Goal: Complete application form: Complete application form

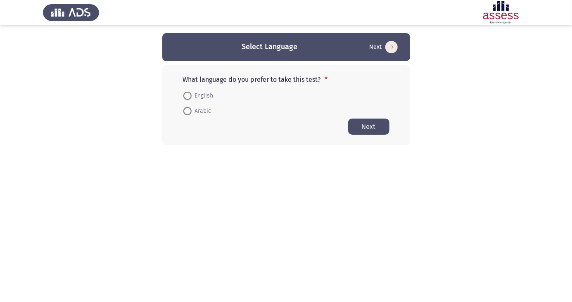
click at [187, 111] on span at bounding box center [187, 111] width 0 height 0
click at [187, 111] on input "Arabic" at bounding box center [188, 111] width 8 height 8
radio input "true"
click at [372, 129] on button "Next" at bounding box center [368, 126] width 41 height 16
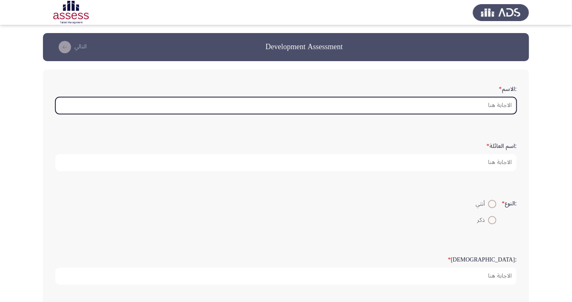
click at [503, 107] on input ":الاسم *" at bounding box center [286, 105] width 462 height 17
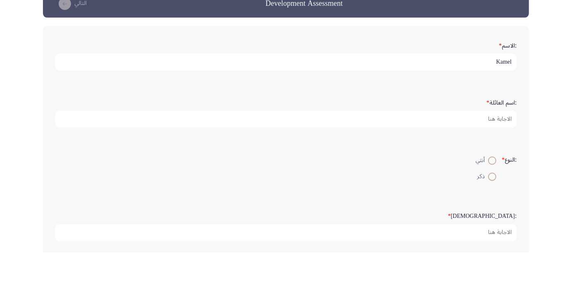
type input "Kamel"
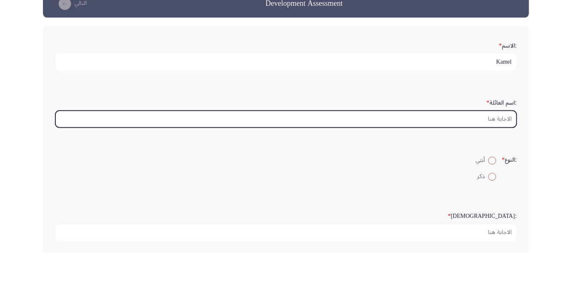
click at [499, 165] on input ":اسم العائلة *" at bounding box center [286, 162] width 462 height 17
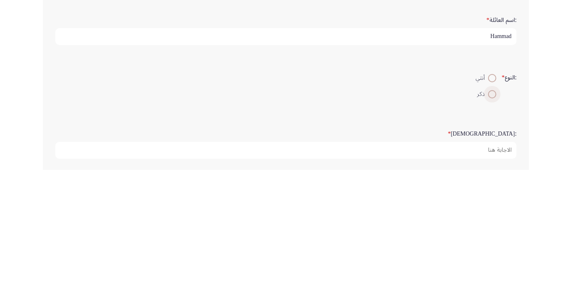
type input "Hammad"
click at [493, 221] on span at bounding box center [493, 220] width 8 height 8
click at [493, 221] on input "ذكر" at bounding box center [493, 220] width 8 height 8
radio input "true"
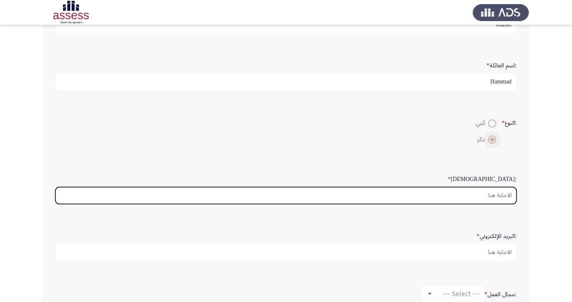
click at [501, 196] on input ":السن *" at bounding box center [286, 195] width 462 height 17
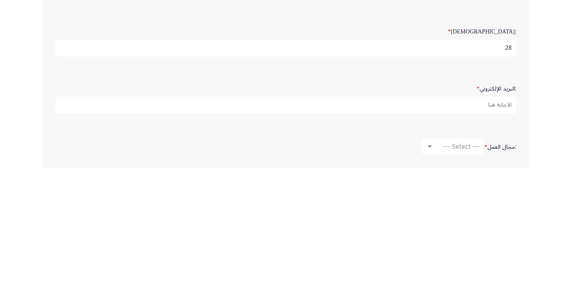
scroll to position [100, 0]
type input "28"
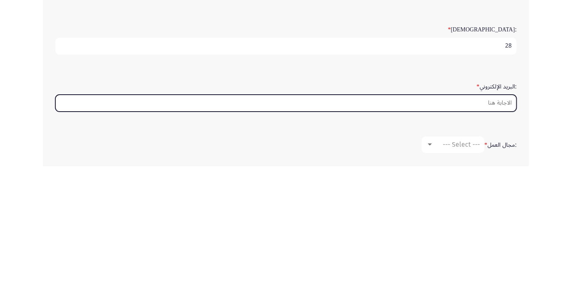
click at [501, 233] on input ":البريد الإلكتروني *" at bounding box center [286, 232] width 462 height 17
type input "Kamel"
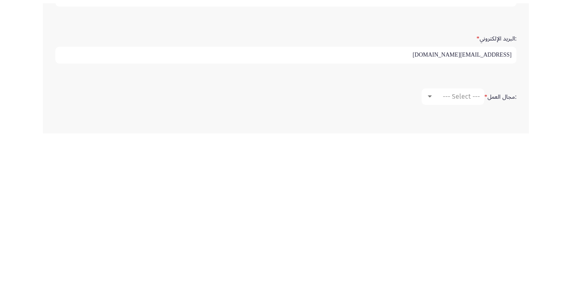
scroll to position [116, 0]
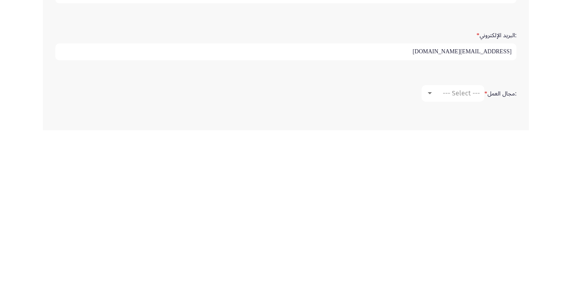
type input "[EMAIL_ADDRESS][DOMAIN_NAME]"
click at [467, 255] on span "--- Select ---" at bounding box center [461, 259] width 37 height 8
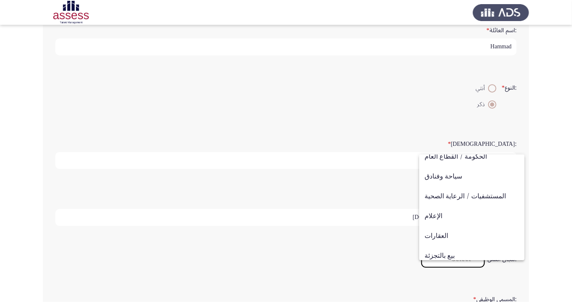
scroll to position [271, 0]
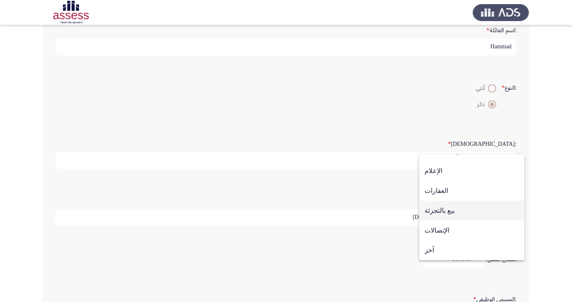
click at [459, 213] on span "بيع بالتجزئة" at bounding box center [472, 211] width 95 height 20
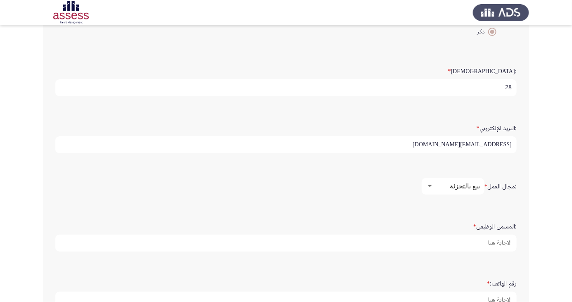
scroll to position [198, 0]
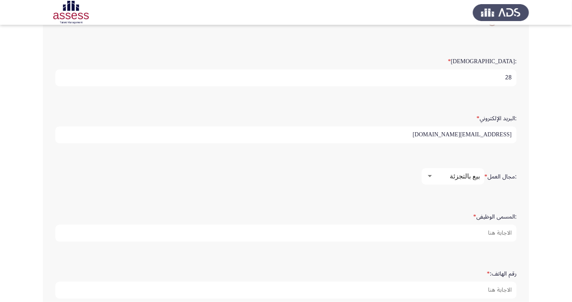
click at [467, 179] on div "بيع بالتجزئة" at bounding box center [457, 176] width 46 height 8
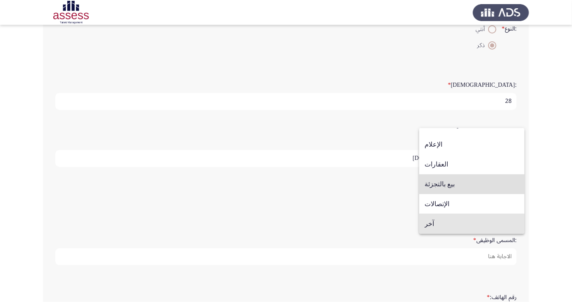
scroll to position [191, 0]
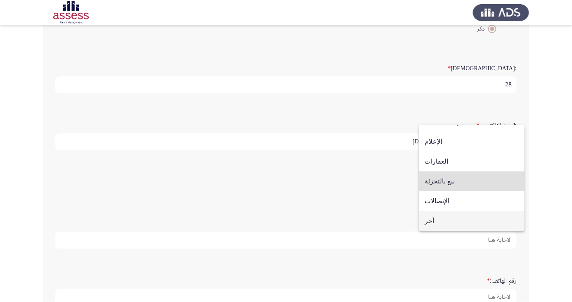
click at [472, 220] on span "آخر" at bounding box center [472, 221] width 95 height 20
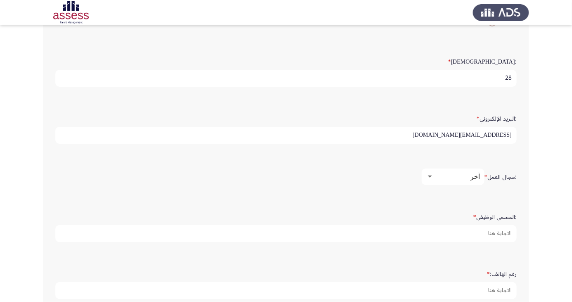
scroll to position [206, 0]
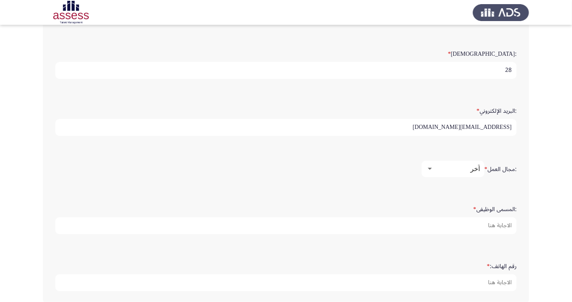
click at [471, 167] on div "آخر" at bounding box center [457, 169] width 46 height 8
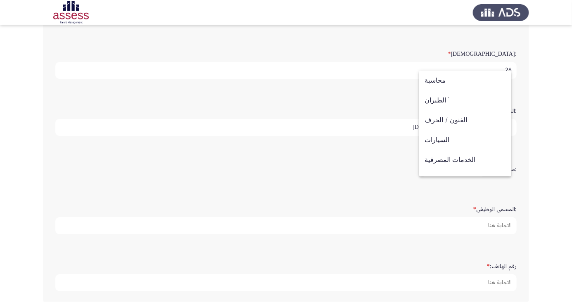
scroll to position [271, 0]
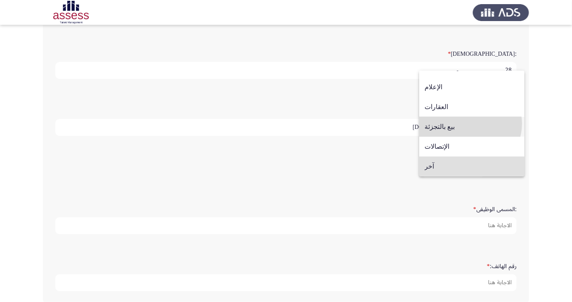
click at [470, 124] on span "بيع بالتجزئة" at bounding box center [472, 127] width 95 height 20
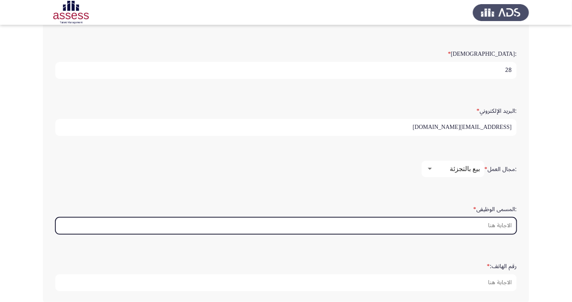
click at [499, 219] on input ":المسمى الوظيفى *" at bounding box center [286, 225] width 462 height 17
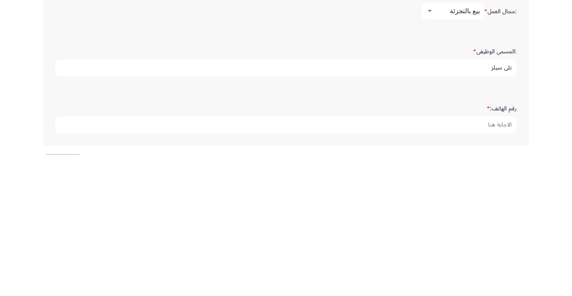
scroll to position [222, 0]
type input "تلي سيلز"
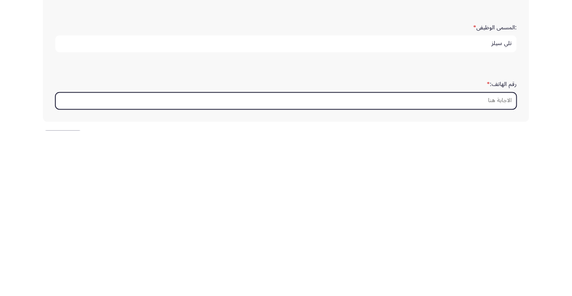
click at [501, 262] on input "رقم الهاتف: *" at bounding box center [286, 266] width 462 height 17
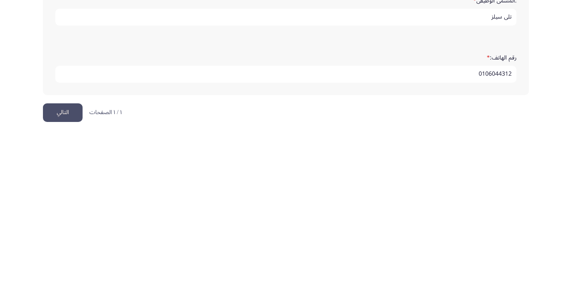
scroll to position [252, 0]
type input "0106044312"
click at [70, 279] on button "التالي" at bounding box center [63, 275] width 40 height 19
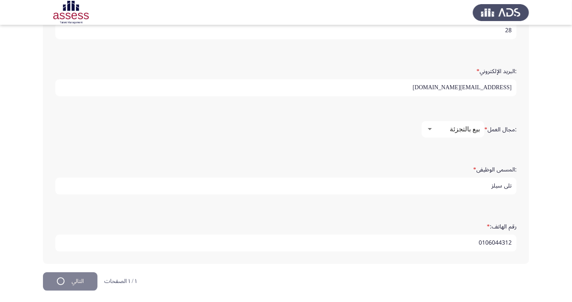
scroll to position [0, 0]
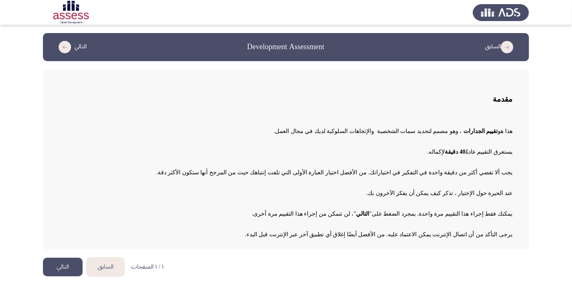
click at [34, 285] on html "السابق Development Assessment التالي مقدمة هذا هو تقييم الجدارات ، وهو مصمم لتح…" at bounding box center [286, 142] width 572 height 285
click at [66, 266] on button "التالي" at bounding box center [63, 267] width 40 height 19
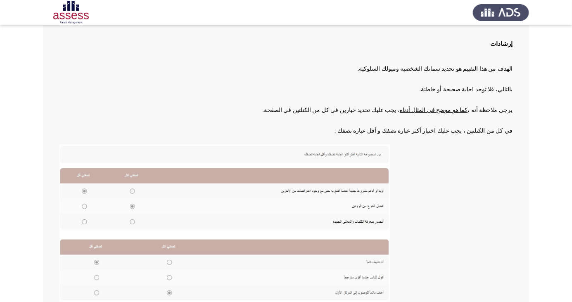
scroll to position [85, 0]
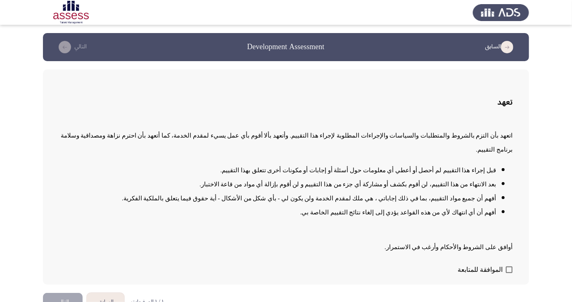
click at [509, 275] on label "الموافقة للمتابعة" at bounding box center [485, 270] width 55 height 10
click at [509, 274] on input "الموافقة للمتابعة" at bounding box center [509, 273] width 0 height 0
checkbox input "true"
click at [71, 302] on button "التالي" at bounding box center [63, 302] width 40 height 19
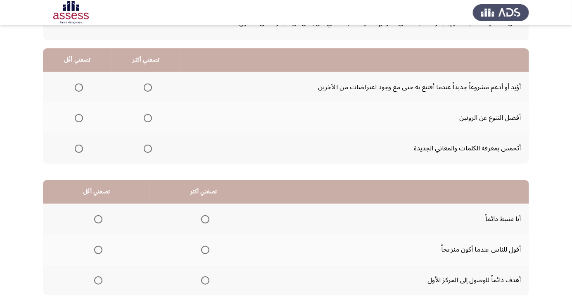
scroll to position [75, 0]
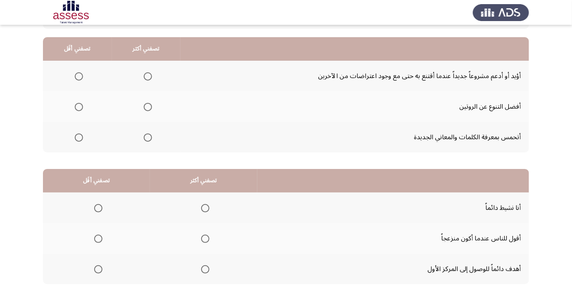
click at [213, 274] on th at bounding box center [203, 269] width 107 height 31
click at [202, 271] on span "Select an option" at bounding box center [205, 269] width 8 height 8
click at [202, 271] on input "Select an option" at bounding box center [205, 269] width 8 height 8
click at [100, 236] on span "Select an option" at bounding box center [98, 239] width 8 height 8
click at [100, 236] on input "Select an option" at bounding box center [98, 239] width 8 height 8
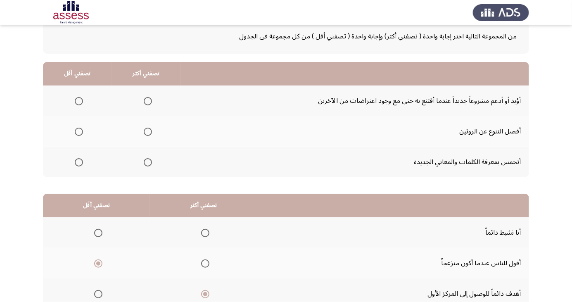
scroll to position [50, 0]
click at [150, 131] on span "Select an option" at bounding box center [148, 132] width 8 height 8
click at [150, 131] on input "Select an option" at bounding box center [148, 132] width 8 height 8
click at [79, 102] on span "Select an option" at bounding box center [79, 102] width 0 height 0
click at [79, 101] on input "Select an option" at bounding box center [79, 102] width 8 height 8
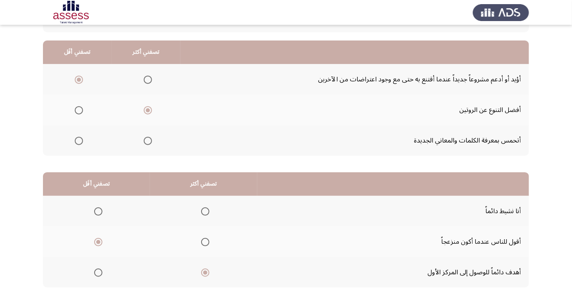
scroll to position [75, 0]
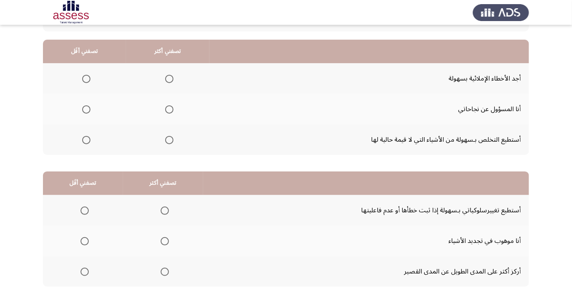
scroll to position [71, 0]
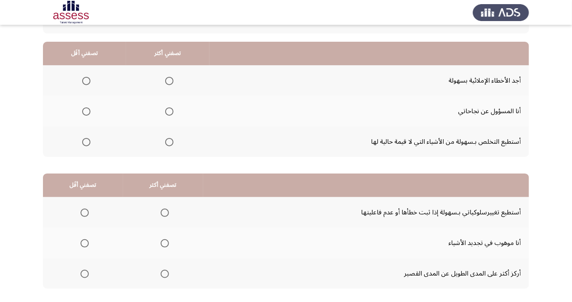
click at [169, 142] on span "Select an option" at bounding box center [169, 142] width 0 height 0
click at [168, 141] on input "Select an option" at bounding box center [169, 142] width 8 height 8
click at [169, 81] on span "Select an option" at bounding box center [169, 81] width 0 height 0
click at [168, 80] on input "Select an option" at bounding box center [169, 81] width 8 height 8
click at [86, 111] on span "Select an option" at bounding box center [86, 111] width 8 height 8
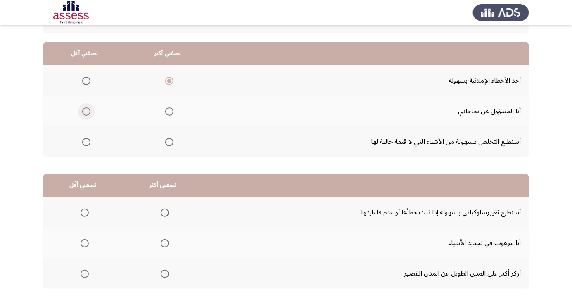
click at [86, 111] on input "Select an option" at bounding box center [86, 111] width 8 height 8
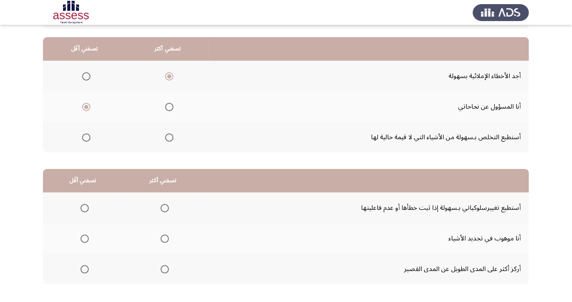
click at [163, 207] on span "Select an option" at bounding box center [165, 208] width 8 height 8
click at [163, 207] on input "Select an option" at bounding box center [165, 208] width 8 height 8
click at [165, 237] on span "Select an option" at bounding box center [165, 239] width 8 height 8
click at [165, 237] on input "Select an option" at bounding box center [165, 239] width 8 height 8
click at [81, 269] on span "Select an option" at bounding box center [85, 269] width 8 height 8
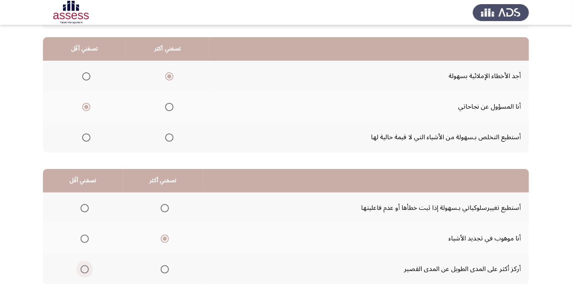
click at [81, 269] on input "Select an option" at bounding box center [85, 269] width 8 height 8
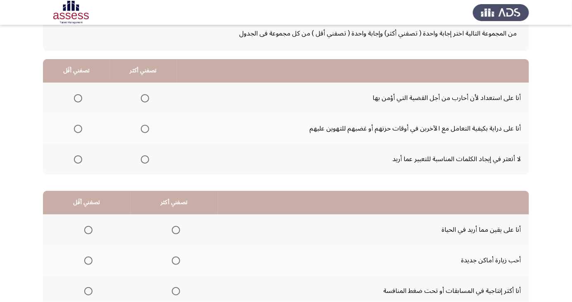
scroll to position [53, 0]
click at [174, 290] on span "Select an option" at bounding box center [176, 291] width 8 height 8
click at [174, 290] on input "Select an option" at bounding box center [176, 291] width 8 height 8
click at [88, 260] on span "Select an option" at bounding box center [88, 261] width 8 height 8
click at [88, 260] on input "Select an option" at bounding box center [88, 261] width 8 height 8
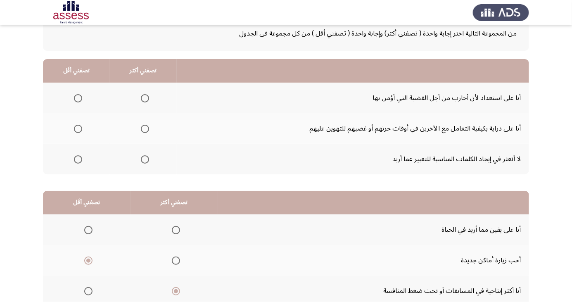
scroll to position [65, 0]
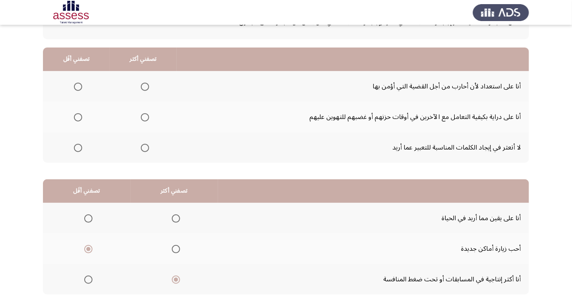
click at [145, 114] on span "Select an option" at bounding box center [145, 117] width 8 height 8
click at [145, 114] on input "Select an option" at bounding box center [145, 117] width 8 height 8
click at [79, 150] on span "Select an option" at bounding box center [78, 148] width 8 height 8
click at [79, 150] on input "Select an option" at bounding box center [78, 148] width 8 height 8
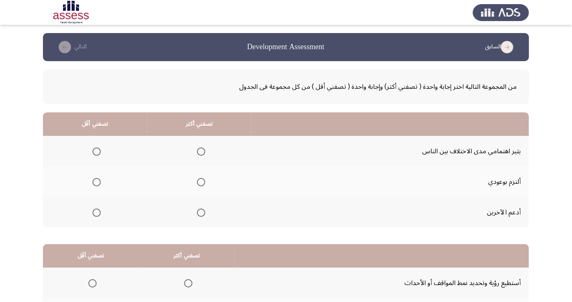
click at [96, 151] on span "Select an option" at bounding box center [97, 152] width 8 height 8
click at [96, 151] on input "Select an option" at bounding box center [97, 152] width 8 height 8
click at [199, 212] on span "Select an option" at bounding box center [201, 213] width 8 height 8
click at [199, 212] on input "Select an option" at bounding box center [201, 213] width 8 height 8
click at [199, 182] on span "Select an option" at bounding box center [201, 182] width 8 height 8
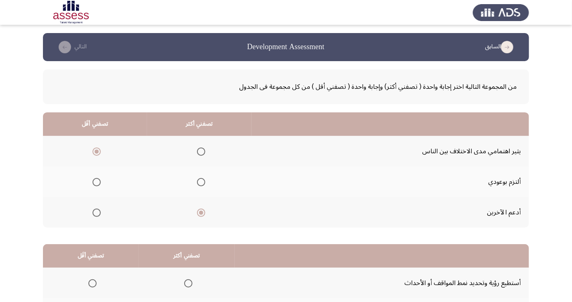
click at [199, 182] on input "Select an option" at bounding box center [201, 182] width 8 height 8
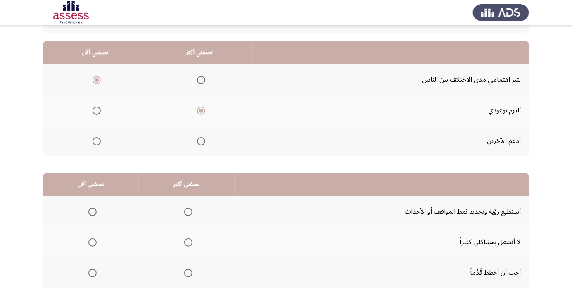
scroll to position [75, 0]
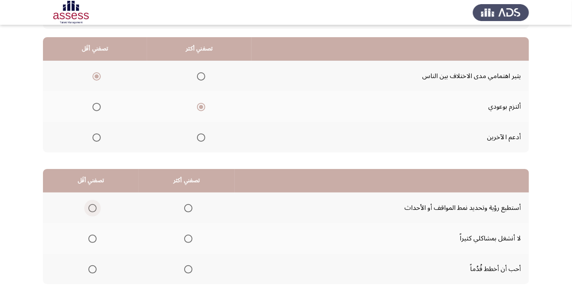
click at [85, 210] on label "Select an option" at bounding box center [91, 208] width 12 height 8
click at [88, 210] on input "Select an option" at bounding box center [92, 208] width 8 height 8
click at [187, 272] on span "Select an option" at bounding box center [188, 269] width 8 height 8
click at [187, 272] on input "Select an option" at bounding box center [188, 269] width 8 height 8
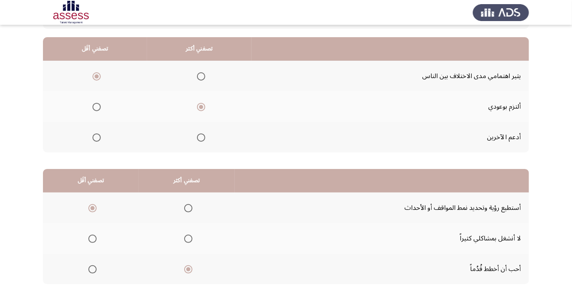
scroll to position [0, 0]
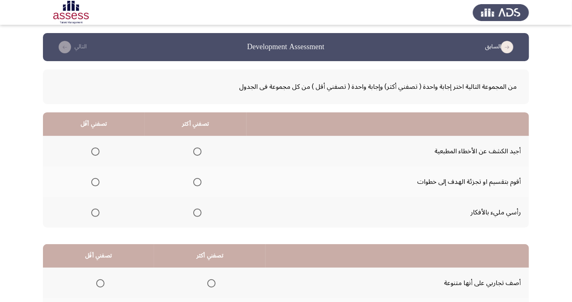
click at [200, 173] on th at bounding box center [196, 182] width 102 height 31
click at [198, 182] on span "Select an option" at bounding box center [198, 182] width 0 height 0
click at [196, 182] on input "Select an option" at bounding box center [197, 182] width 8 height 8
click at [95, 212] on span "Select an option" at bounding box center [95, 213] width 8 height 8
click at [95, 212] on input "Select an option" at bounding box center [95, 213] width 8 height 8
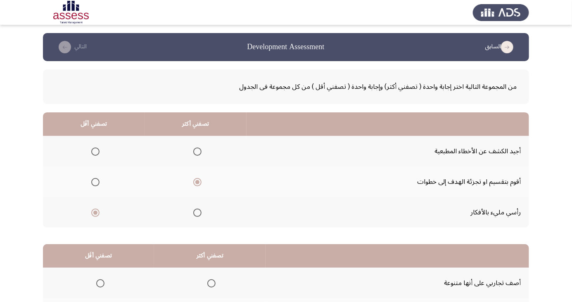
click at [97, 152] on span "Select an option" at bounding box center [95, 152] width 8 height 8
click at [97, 152] on input "Select an option" at bounding box center [95, 152] width 8 height 8
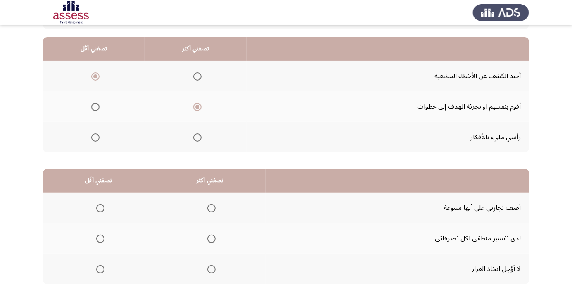
scroll to position [75, 0]
click at [212, 238] on span "Select an option" at bounding box center [211, 239] width 8 height 8
click at [212, 238] on input "Select an option" at bounding box center [211, 239] width 8 height 8
click at [98, 269] on span "Select an option" at bounding box center [100, 270] width 8 height 8
click at [98, 269] on input "Select an option" at bounding box center [100, 270] width 8 height 8
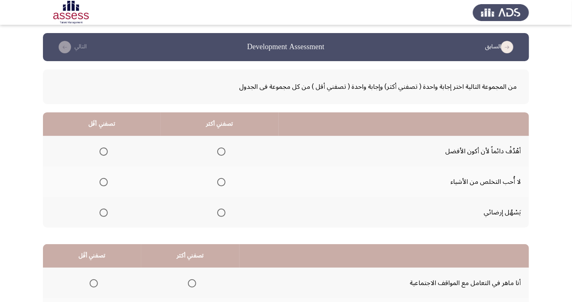
click at [229, 147] on th at bounding box center [220, 151] width 118 height 31
click at [218, 149] on span "Select an option" at bounding box center [221, 152] width 8 height 8
click at [218, 149] on input "Select an option" at bounding box center [221, 152] width 8 height 8
click at [107, 212] on span "Select an option" at bounding box center [104, 213] width 8 height 8
click at [107, 212] on input "Select an option" at bounding box center [104, 213] width 8 height 8
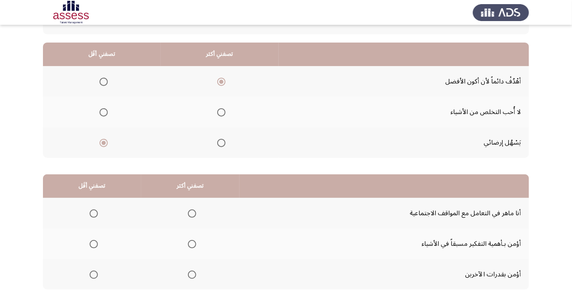
scroll to position [75, 0]
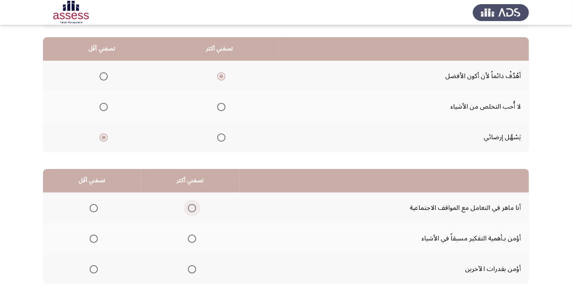
click at [192, 208] on span "Select an option" at bounding box center [192, 208] width 0 height 0
click at [191, 207] on input "Select an option" at bounding box center [192, 208] width 8 height 8
click at [96, 241] on span "Select an option" at bounding box center [94, 239] width 8 height 8
click at [96, 241] on input "Select an option" at bounding box center [94, 239] width 8 height 8
click at [94, 269] on span "Select an option" at bounding box center [94, 269] width 0 height 0
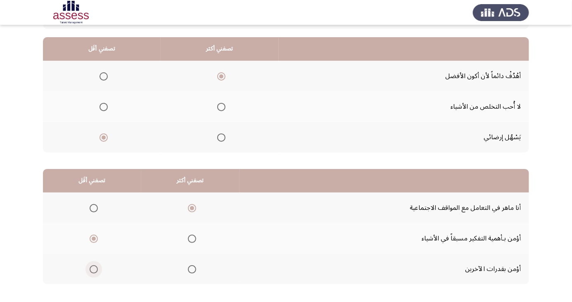
click at [93, 269] on input "Select an option" at bounding box center [94, 269] width 8 height 8
click at [193, 272] on span "Select an option" at bounding box center [192, 269] width 8 height 8
click at [193, 272] on input "Select an option" at bounding box center [192, 269] width 8 height 8
click at [193, 208] on span "Select an option" at bounding box center [192, 208] width 8 height 8
click at [193, 208] on input "Select an option" at bounding box center [192, 208] width 8 height 8
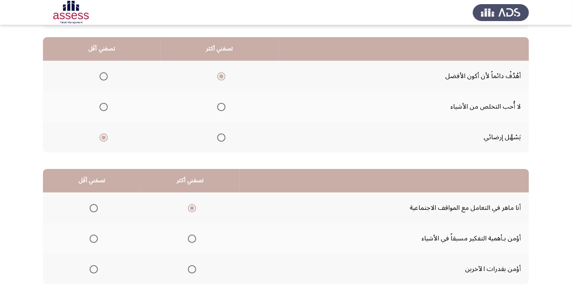
click at [96, 238] on span "Select an option" at bounding box center [94, 239] width 8 height 8
click at [96, 238] on input "Select an option" at bounding box center [94, 239] width 8 height 8
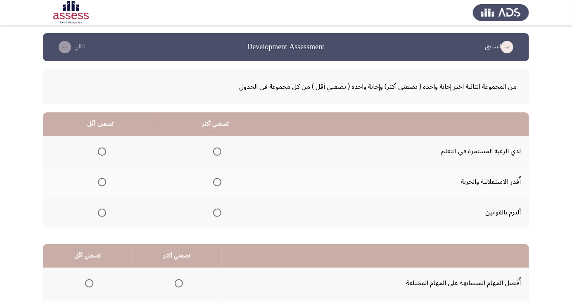
click at [227, 152] on th at bounding box center [215, 151] width 115 height 31
click at [99, 195] on th at bounding box center [100, 182] width 115 height 31
click at [102, 182] on span "Select an option" at bounding box center [102, 182] width 0 height 0
click at [102, 182] on input "Select an option" at bounding box center [102, 182] width 8 height 8
click at [230, 155] on th at bounding box center [215, 151] width 115 height 31
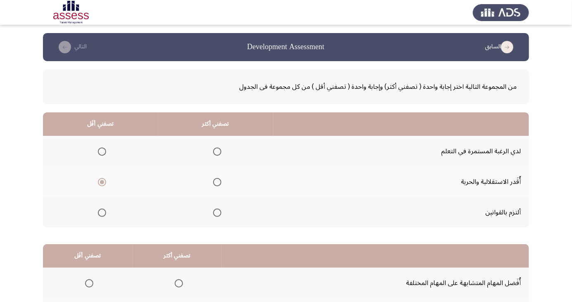
click at [221, 160] on th at bounding box center [215, 151] width 115 height 31
click at [216, 151] on span "Select an option" at bounding box center [217, 152] width 8 height 8
click at [216, 151] on input "Select an option" at bounding box center [217, 152] width 8 height 8
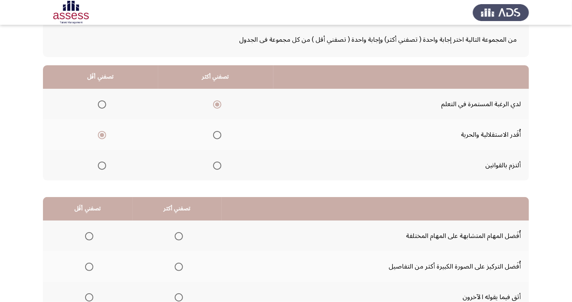
scroll to position [75, 0]
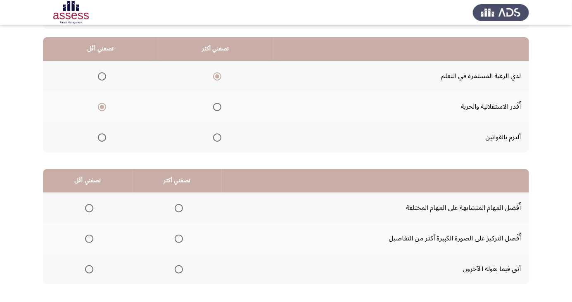
click at [179, 208] on span "Select an option" at bounding box center [179, 208] width 0 height 0
click at [178, 207] on input "Select an option" at bounding box center [179, 208] width 8 height 8
click at [89, 269] on span "Select an option" at bounding box center [89, 269] width 8 height 8
click at [89, 269] on input "Select an option" at bounding box center [89, 269] width 8 height 8
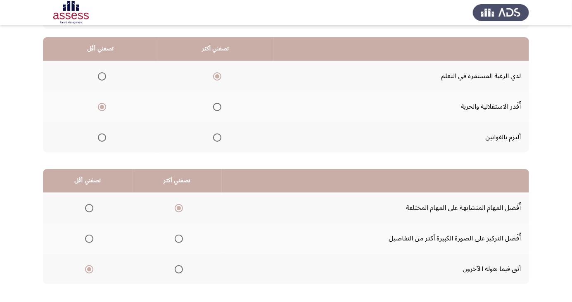
scroll to position [0, 0]
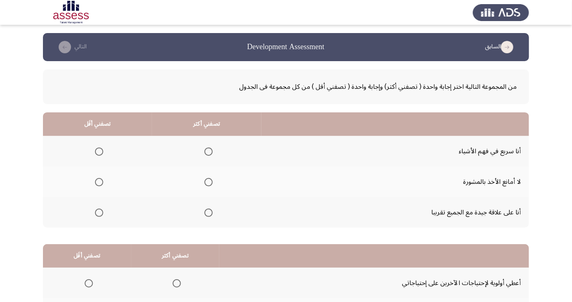
click at [209, 150] on span "Select an option" at bounding box center [209, 152] width 8 height 8
click at [209, 150] on input "Select an option" at bounding box center [209, 152] width 8 height 8
click at [101, 212] on span "Select an option" at bounding box center [99, 213] width 8 height 8
click at [101, 212] on input "Select an option" at bounding box center [99, 213] width 8 height 8
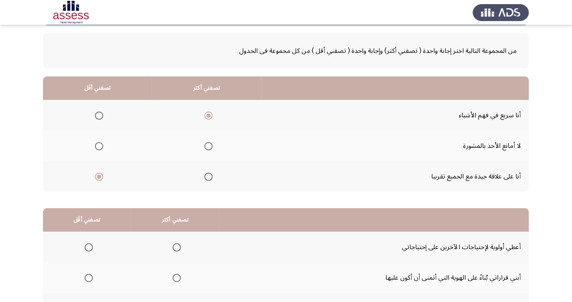
scroll to position [36, 0]
click at [209, 177] on span "Select an option" at bounding box center [209, 177] width 0 height 0
click at [206, 176] on input "Select an option" at bounding box center [209, 177] width 8 height 8
click at [92, 148] on label "Select an option" at bounding box center [98, 147] width 12 height 8
click at [95, 148] on input "Select an option" at bounding box center [99, 147] width 8 height 8
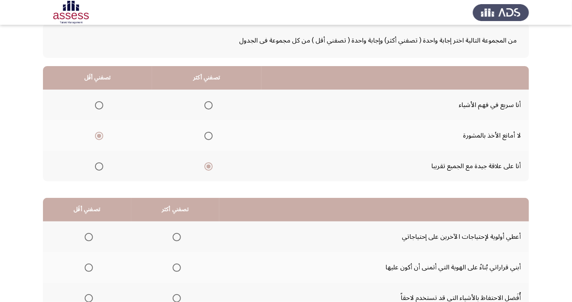
scroll to position [75, 0]
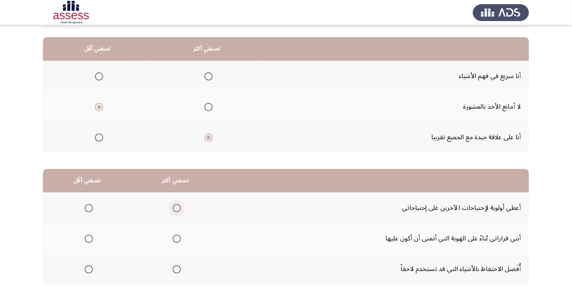
click at [177, 208] on span "Select an option" at bounding box center [177, 208] width 0 height 0
click at [176, 207] on input "Select an option" at bounding box center [177, 208] width 8 height 8
click at [89, 269] on span "Select an option" at bounding box center [89, 269] width 0 height 0
click at [88, 269] on input "Select an option" at bounding box center [89, 269] width 8 height 8
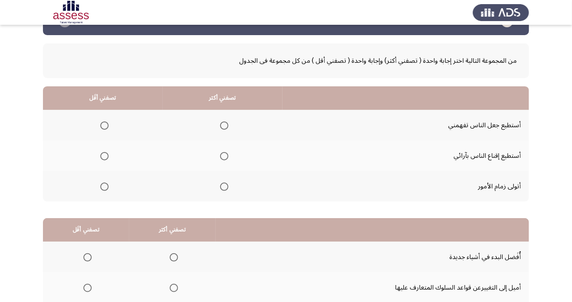
scroll to position [31, 0]
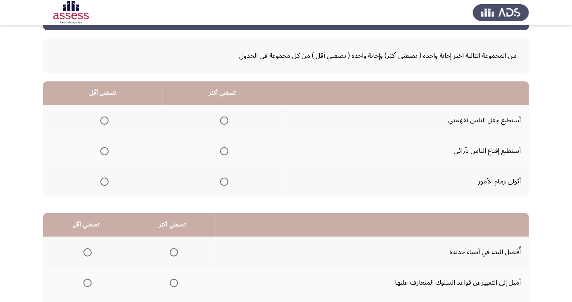
click at [223, 120] on span "Select an option" at bounding box center [224, 121] width 8 height 8
click at [223, 120] on input "Select an option" at bounding box center [224, 121] width 8 height 8
click at [223, 181] on span "Select an option" at bounding box center [224, 182] width 8 height 8
click at [223, 181] on input "Select an option" at bounding box center [224, 182] width 8 height 8
click at [106, 150] on span "Select an option" at bounding box center [104, 151] width 8 height 8
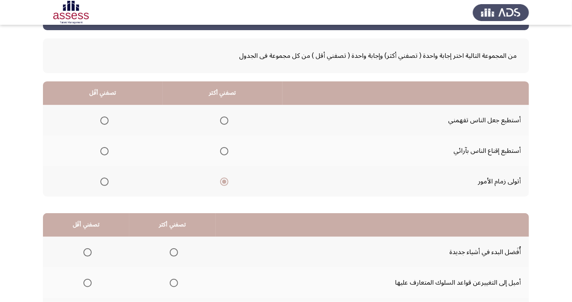
click at [106, 150] on input "Select an option" at bounding box center [104, 151] width 8 height 8
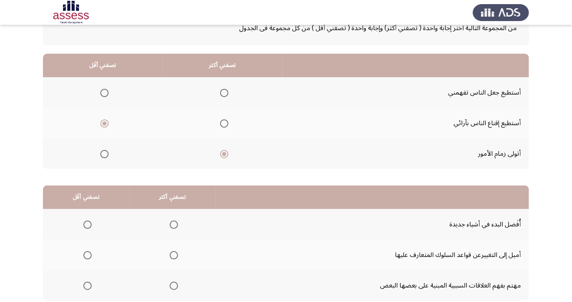
scroll to position [75, 0]
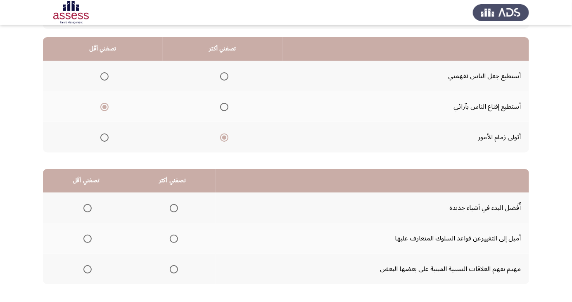
click at [174, 208] on span "Select an option" at bounding box center [174, 208] width 0 height 0
click at [172, 207] on input "Select an option" at bounding box center [174, 208] width 8 height 8
click at [90, 241] on span "Select an option" at bounding box center [87, 239] width 8 height 8
click at [83, 241] on span "Select an option" at bounding box center [87, 239] width 8 height 8
click at [83, 241] on input "Select an option" at bounding box center [87, 239] width 8 height 8
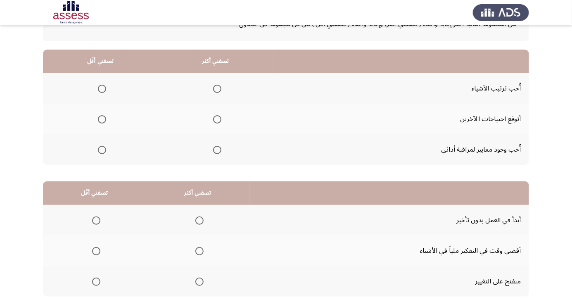
scroll to position [75, 0]
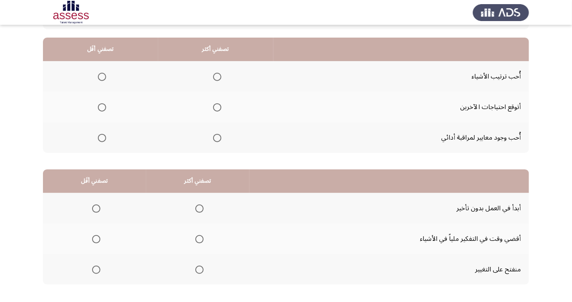
click at [202, 210] on span "Select an option" at bounding box center [200, 209] width 8 height 8
click at [202, 210] on input "Select an option" at bounding box center [200, 209] width 8 height 8
click at [96, 239] on span "Select an option" at bounding box center [96, 239] width 0 height 0
click at [96, 238] on input "Select an option" at bounding box center [96, 239] width 8 height 8
click at [219, 107] on span "Select an option" at bounding box center [217, 107] width 8 height 8
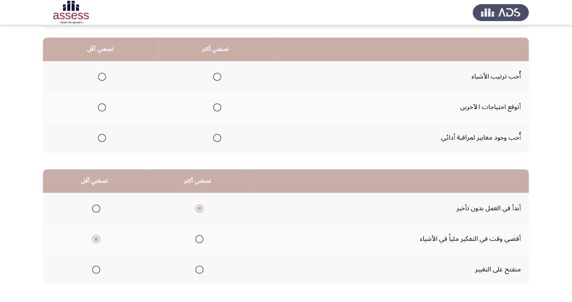
click at [219, 107] on input "Select an option" at bounding box center [217, 107] width 8 height 8
click at [103, 134] on span "Select an option" at bounding box center [102, 138] width 8 height 8
click at [103, 134] on input "Select an option" at bounding box center [102, 138] width 8 height 8
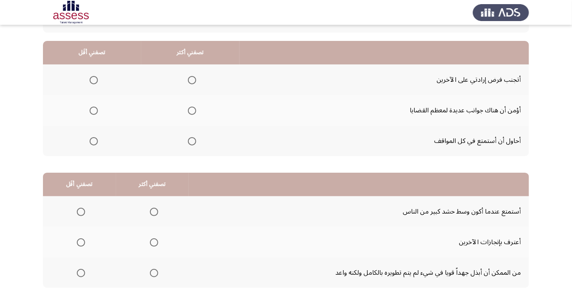
scroll to position [75, 0]
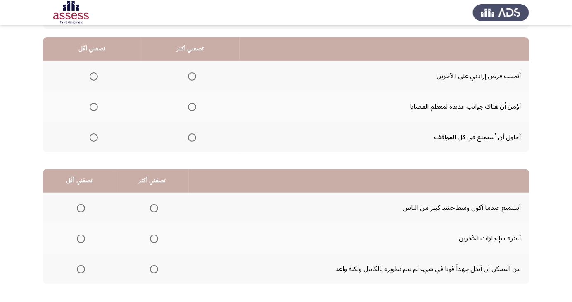
click at [191, 146] on th at bounding box center [190, 137] width 98 height 31
click at [192, 135] on span "Select an option" at bounding box center [192, 138] width 8 height 8
click at [192, 135] on input "Select an option" at bounding box center [192, 138] width 8 height 8
click at [93, 76] on span "Select an option" at bounding box center [94, 76] width 8 height 8
click at [93, 76] on input "Select an option" at bounding box center [94, 76] width 8 height 8
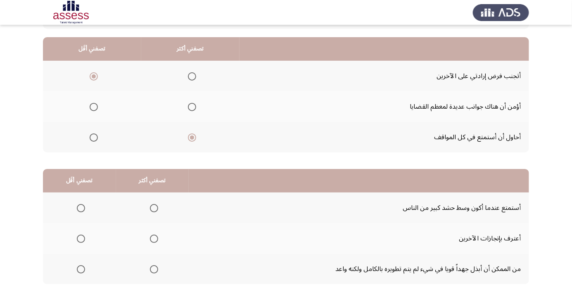
click at [154, 236] on span "Select an option" at bounding box center [154, 239] width 8 height 8
click at [154, 236] on input "Select an option" at bounding box center [154, 239] width 8 height 8
click at [91, 271] on th at bounding box center [79, 269] width 73 height 31
click at [81, 205] on span "Select an option" at bounding box center [81, 208] width 8 height 8
click at [81, 205] on input "Select an option" at bounding box center [81, 208] width 8 height 8
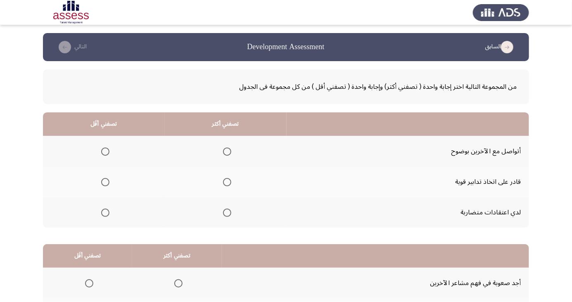
click at [223, 186] on span "Select an option" at bounding box center [227, 182] width 8 height 8
click at [223, 186] on input "Select an option" at bounding box center [227, 182] width 8 height 8
click at [115, 212] on th at bounding box center [104, 212] width 122 height 31
click at [105, 212] on span "Select an option" at bounding box center [105, 213] width 8 height 8
click at [105, 212] on input "Select an option" at bounding box center [105, 213] width 8 height 8
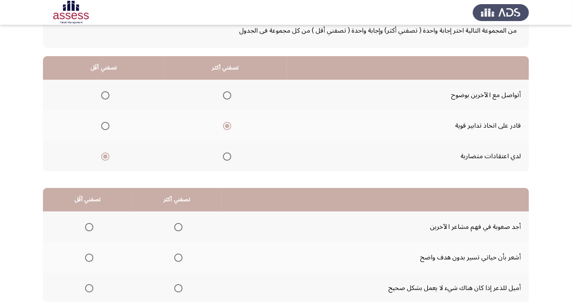
scroll to position [75, 0]
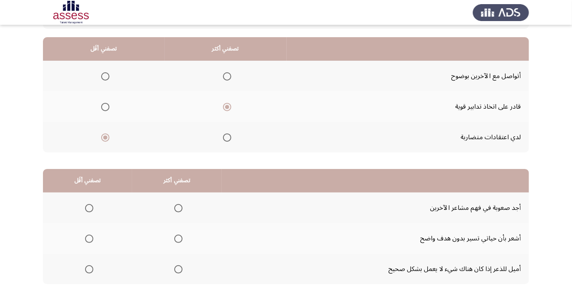
click at [479, 247] on td "أشعر بأن حياتي تسير بدون هدف واضح" at bounding box center [376, 238] width 308 height 31
click at [179, 269] on span "Select an option" at bounding box center [179, 269] width 0 height 0
click at [176, 269] on input "Select an option" at bounding box center [178, 269] width 8 height 8
click at [88, 207] on span "Select an option" at bounding box center [89, 208] width 8 height 8
click at [88, 207] on input "Select an option" at bounding box center [89, 208] width 8 height 8
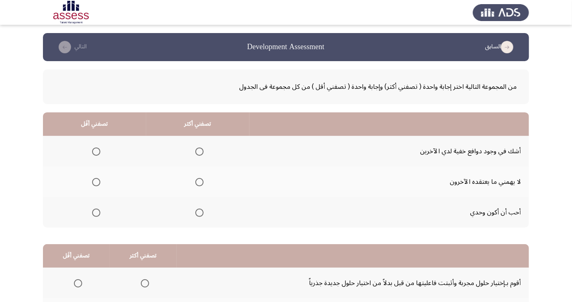
click at [62, 163] on th at bounding box center [94, 151] width 103 height 31
click at [94, 222] on th at bounding box center [94, 212] width 103 height 31
click at [97, 216] on span "Select an option" at bounding box center [96, 213] width 8 height 8
click at [97, 216] on input "Select an option" at bounding box center [96, 213] width 8 height 8
click at [172, 160] on th at bounding box center [197, 151] width 103 height 31
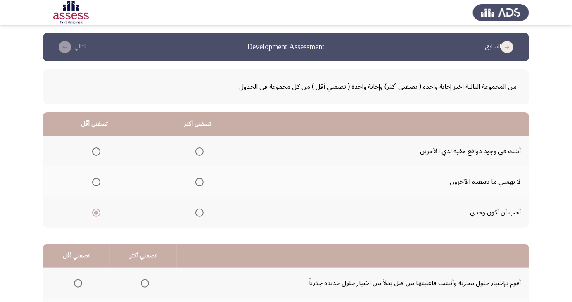
click at [200, 152] on span "Select an option" at bounding box center [200, 152] width 0 height 0
click at [198, 151] on input "Select an option" at bounding box center [200, 152] width 8 height 8
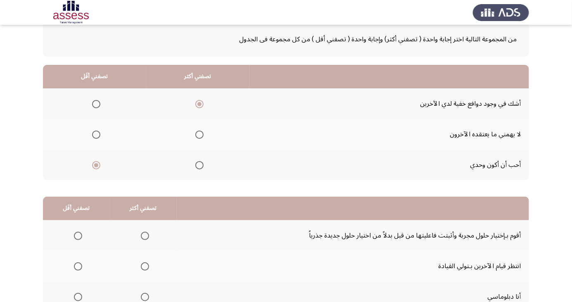
scroll to position [75, 0]
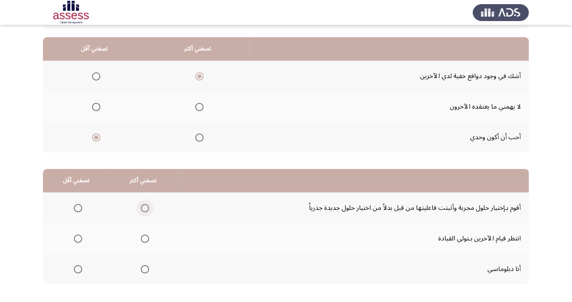
click at [143, 207] on span "Select an option" at bounding box center [145, 208] width 8 height 8
click at [143, 207] on input "Select an option" at bounding box center [145, 208] width 8 height 8
click at [78, 239] on span "Select an option" at bounding box center [78, 239] width 0 height 0
click at [77, 238] on input "Select an option" at bounding box center [78, 239] width 8 height 8
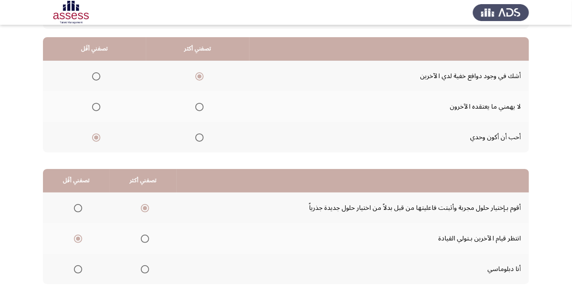
scroll to position [0, 0]
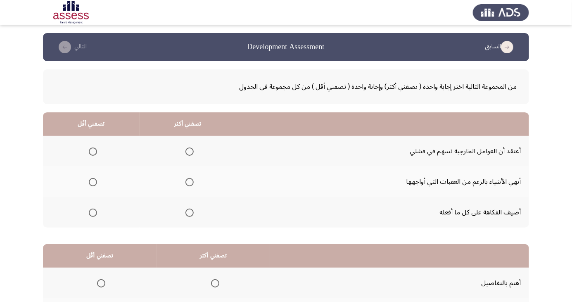
click at [205, 188] on th at bounding box center [188, 182] width 97 height 31
click at [193, 178] on span "Select an option" at bounding box center [190, 182] width 8 height 8
click at [193, 178] on input "Select an option" at bounding box center [190, 182] width 8 height 8
click at [92, 216] on span "Select an option" at bounding box center [93, 213] width 8 height 8
click at [92, 216] on input "Select an option" at bounding box center [93, 213] width 8 height 8
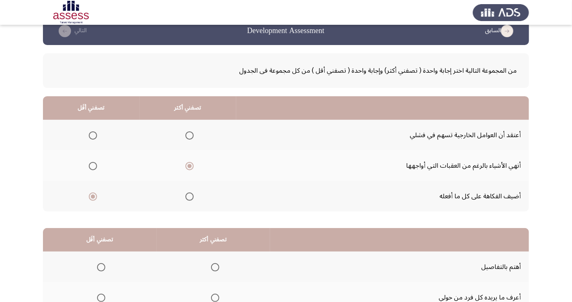
scroll to position [75, 0]
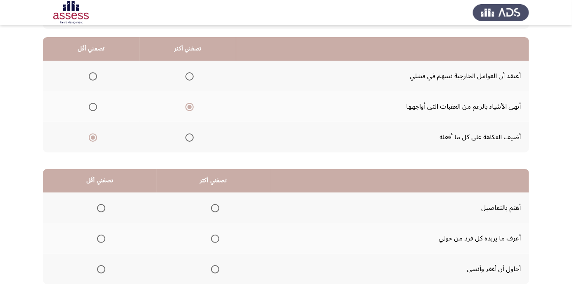
click at [215, 239] on span "Select an option" at bounding box center [215, 239] width 0 height 0
click at [215, 238] on input "Select an option" at bounding box center [215, 239] width 8 height 8
click at [101, 269] on span "Select an option" at bounding box center [101, 269] width 0 height 0
click at [101, 269] on input "Select an option" at bounding box center [101, 269] width 8 height 8
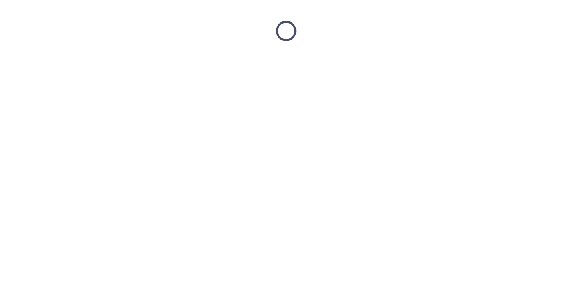
scroll to position [0, 0]
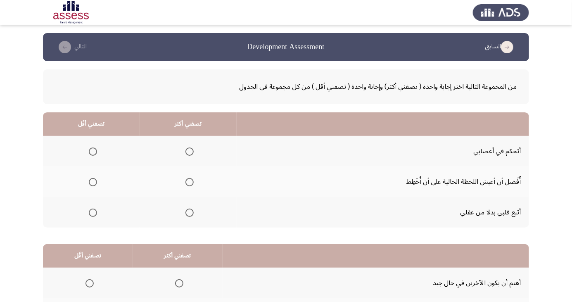
click at [91, 215] on span "Select an option" at bounding box center [93, 213] width 8 height 8
click at [91, 215] on input "Select an option" at bounding box center [93, 213] width 8 height 8
click at [190, 184] on span "Select an option" at bounding box center [190, 182] width 8 height 8
click at [190, 184] on input "Select an option" at bounding box center [190, 182] width 8 height 8
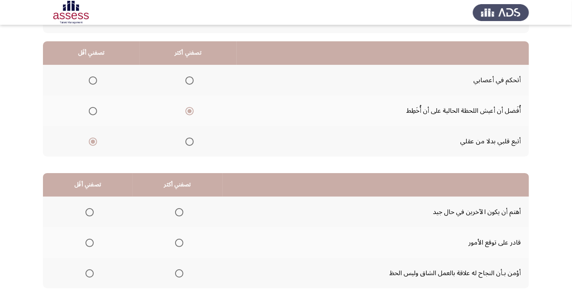
scroll to position [72, 0]
click at [178, 276] on span "Select an option" at bounding box center [179, 273] width 8 height 8
click at [178, 276] on input "Select an option" at bounding box center [179, 273] width 8 height 8
click at [90, 212] on span "Select an option" at bounding box center [90, 212] width 0 height 0
click at [88, 211] on input "Select an option" at bounding box center [90, 212] width 8 height 8
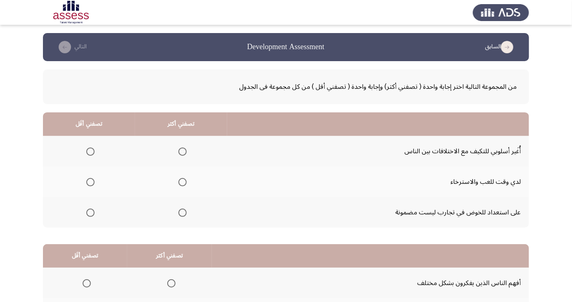
click at [98, 263] on th "تصفني أقَل" at bounding box center [85, 256] width 84 height 24
click at [88, 210] on span "Select an option" at bounding box center [90, 213] width 8 height 8
click at [88, 210] on input "Select an option" at bounding box center [90, 213] width 8 height 8
click at [181, 151] on span "Select an option" at bounding box center [183, 152] width 8 height 8
click at [181, 151] on input "Select an option" at bounding box center [183, 152] width 8 height 8
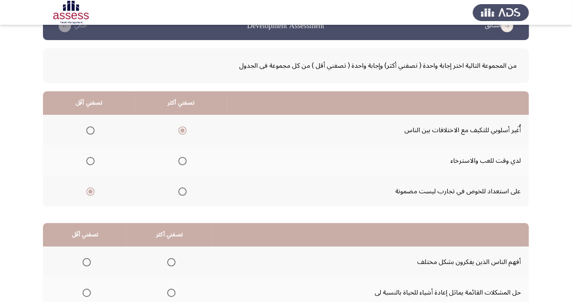
scroll to position [75, 0]
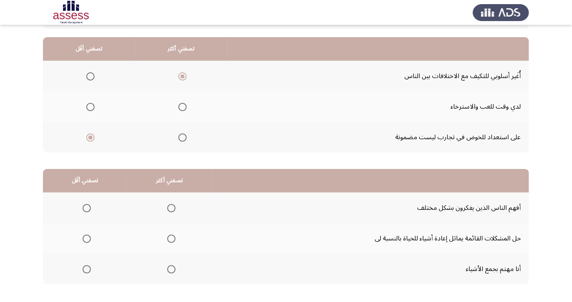
click at [178, 235] on th at bounding box center [169, 238] width 85 height 31
click at [167, 241] on span "Select an option" at bounding box center [171, 239] width 8 height 8
click at [167, 241] on input "Select an option" at bounding box center [171, 239] width 8 height 8
click at [86, 271] on span "Select an option" at bounding box center [87, 269] width 8 height 8
click at [86, 271] on input "Select an option" at bounding box center [87, 269] width 8 height 8
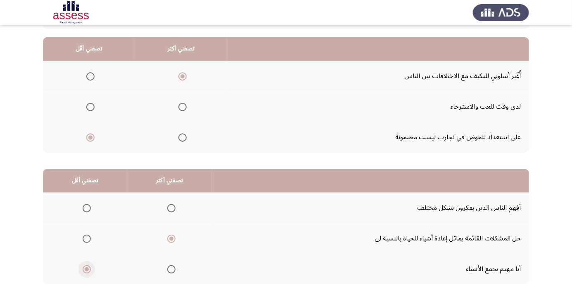
click at [88, 270] on span "Select an option" at bounding box center [87, 269] width 8 height 8
click at [88, 270] on input "Select an option" at bounding box center [87, 269] width 8 height 8
click at [86, 205] on span "Select an option" at bounding box center [87, 208] width 8 height 8
click at [86, 205] on input "Select an option" at bounding box center [87, 208] width 8 height 8
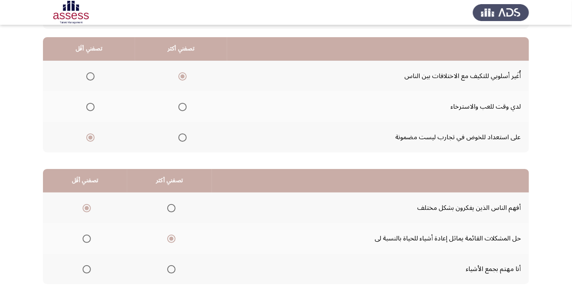
scroll to position [0, 0]
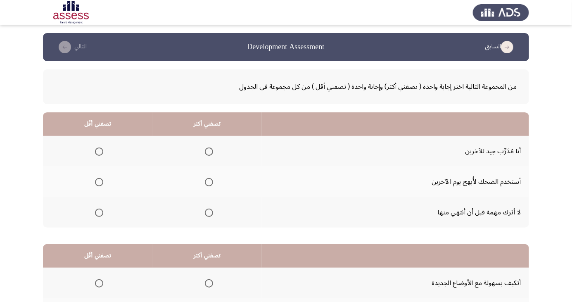
click at [206, 153] on span "Select an option" at bounding box center [209, 152] width 8 height 8
click at [206, 153] on input "Select an option" at bounding box center [209, 152] width 8 height 8
click at [209, 213] on span "Select an option" at bounding box center [209, 213] width 0 height 0
click at [208, 212] on input "Select an option" at bounding box center [209, 213] width 8 height 8
click at [99, 182] on span "Select an option" at bounding box center [99, 182] width 0 height 0
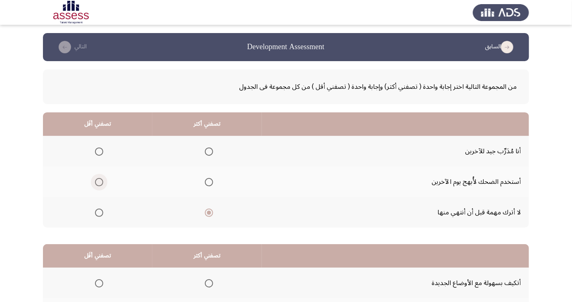
click at [99, 182] on input "Select an option" at bounding box center [99, 182] width 8 height 8
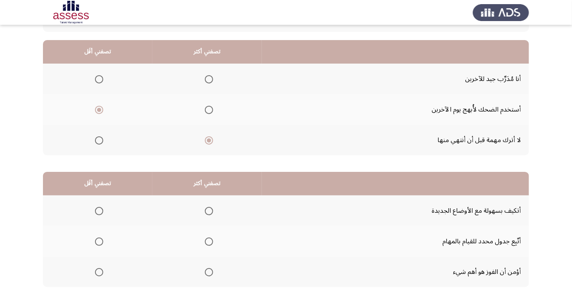
scroll to position [75, 0]
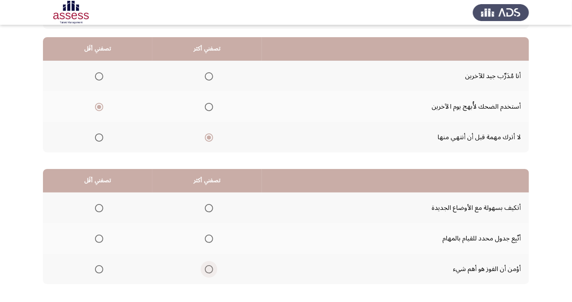
click at [211, 271] on span "Select an option" at bounding box center [209, 269] width 8 height 8
click at [211, 271] on input "Select an option" at bounding box center [209, 269] width 8 height 8
click at [99, 207] on span "Select an option" at bounding box center [99, 208] width 8 height 8
click at [99, 207] on input "Select an option" at bounding box center [99, 208] width 8 height 8
click at [222, 199] on th at bounding box center [208, 208] width 110 height 31
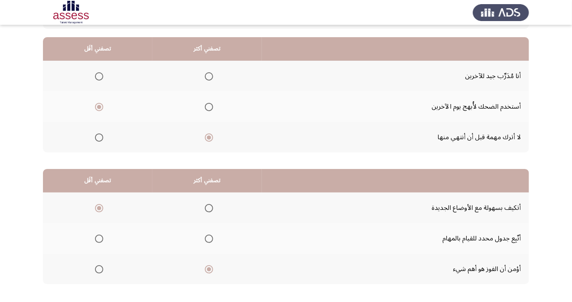
click at [210, 207] on span "Select an option" at bounding box center [209, 208] width 8 height 8
click at [210, 207] on input "Select an option" at bounding box center [209, 208] width 8 height 8
click at [100, 228] on th at bounding box center [98, 238] width 110 height 31
click at [95, 281] on th at bounding box center [98, 269] width 110 height 31
click at [99, 269] on span "Select an option" at bounding box center [99, 269] width 8 height 8
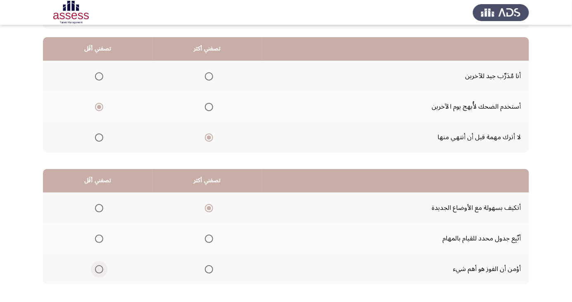
click at [99, 269] on input "Select an option" at bounding box center [99, 269] width 8 height 8
click at [219, 268] on th at bounding box center [208, 269] width 110 height 31
click at [209, 269] on span "Select an option" at bounding box center [209, 269] width 0 height 0
click at [208, 269] on input "Select an option" at bounding box center [209, 269] width 8 height 8
click at [210, 268] on span "Select an option" at bounding box center [209, 269] width 8 height 8
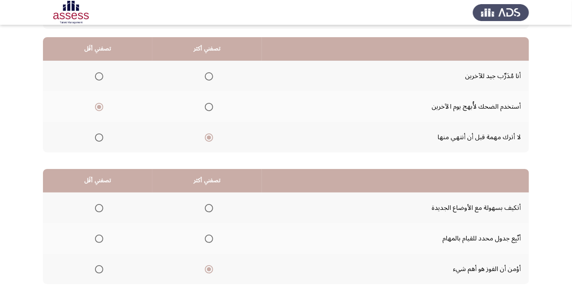
click at [210, 268] on input "Select an option" at bounding box center [209, 269] width 8 height 8
click at [99, 207] on span "Select an option" at bounding box center [99, 208] width 8 height 8
click at [99, 207] on input "Select an option" at bounding box center [99, 208] width 8 height 8
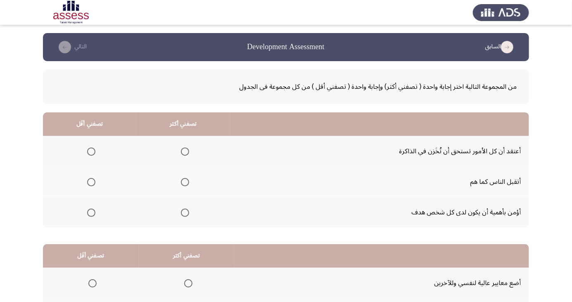
click at [185, 213] on span "Select an option" at bounding box center [185, 213] width 0 height 0
click at [185, 212] on input "Select an option" at bounding box center [185, 213] width 8 height 8
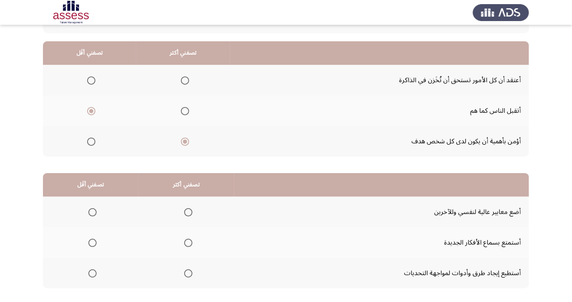
scroll to position [75, 0]
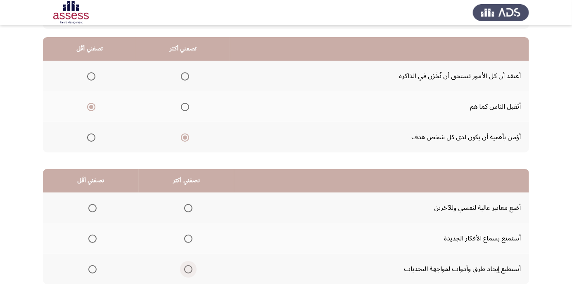
click at [188, 269] on span "Select an option" at bounding box center [188, 269] width 0 height 0
click at [186, 269] on input "Select an option" at bounding box center [188, 269] width 8 height 8
click at [94, 208] on span "Select an option" at bounding box center [92, 208] width 8 height 8
click at [94, 208] on input "Select an option" at bounding box center [92, 208] width 8 height 8
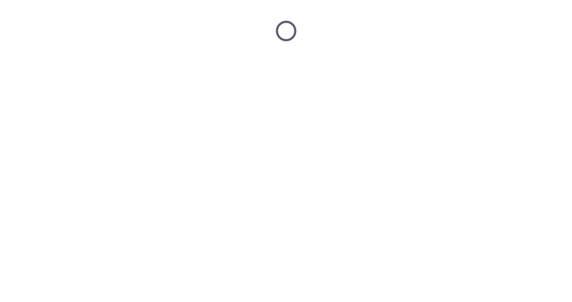
scroll to position [0, 0]
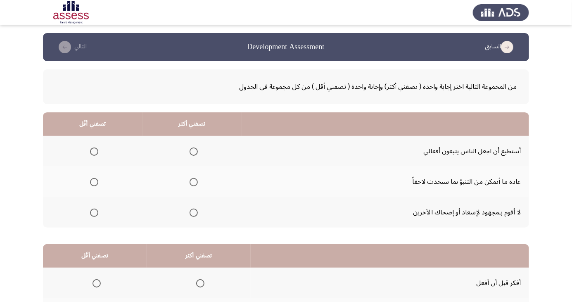
click at [570, 271] on app-assessment-container "السابق Development Assessment التالي من المجموعة التالية اختر إجابة واحدة ( تصف…" at bounding box center [286, 208] width 572 height 351
click at [94, 213] on span "Select an option" at bounding box center [94, 213] width 0 height 0
click at [94, 212] on input "Select an option" at bounding box center [94, 213] width 8 height 8
click at [194, 152] on span "Select an option" at bounding box center [194, 152] width 0 height 0
click at [192, 151] on input "Select an option" at bounding box center [194, 152] width 8 height 8
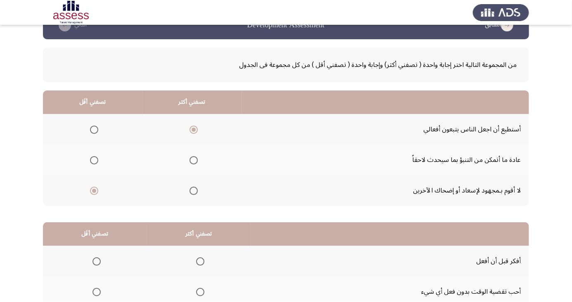
scroll to position [75, 0]
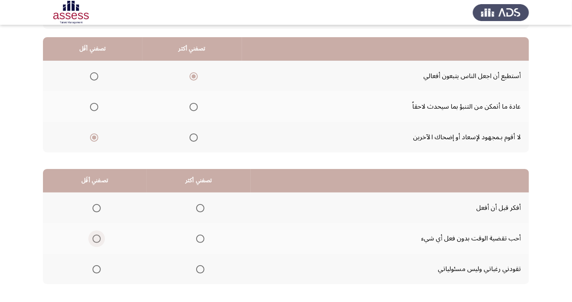
click at [93, 239] on span "Select an option" at bounding box center [97, 239] width 8 height 8
click at [93, 239] on input "Select an option" at bounding box center [97, 239] width 8 height 8
click at [196, 198] on th at bounding box center [199, 208] width 104 height 31
click at [204, 196] on th at bounding box center [199, 208] width 104 height 31
click at [198, 211] on span "Select an option" at bounding box center [200, 208] width 8 height 8
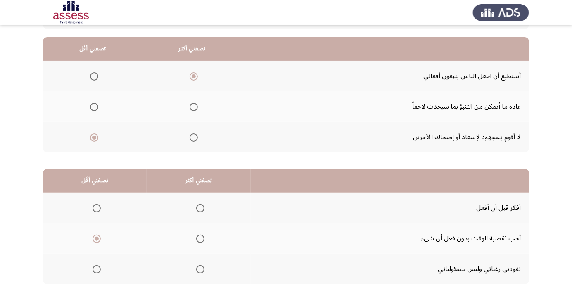
click at [198, 211] on input "Select an option" at bounding box center [200, 208] width 8 height 8
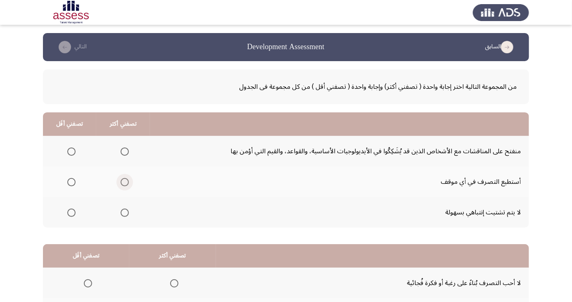
click at [125, 182] on span "Select an option" at bounding box center [125, 182] width 0 height 0
click at [124, 182] on input "Select an option" at bounding box center [125, 182] width 8 height 8
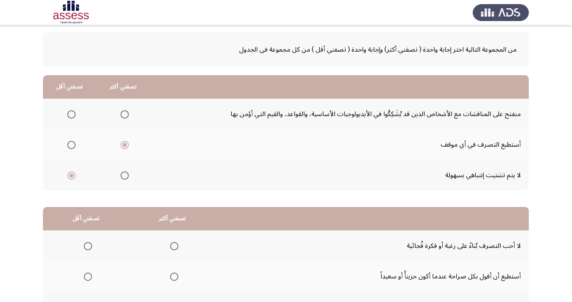
scroll to position [75, 0]
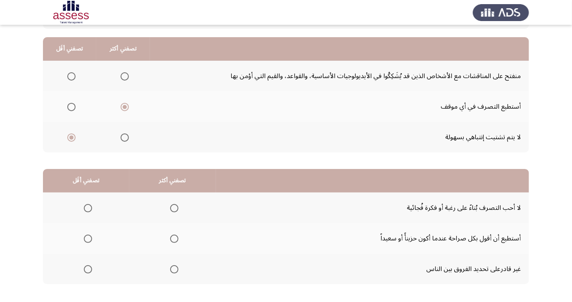
click at [174, 239] on span "Select an option" at bounding box center [174, 239] width 0 height 0
click at [172, 238] on input "Select an option" at bounding box center [174, 239] width 8 height 8
click at [89, 272] on span "Select an option" at bounding box center [88, 269] width 8 height 8
click at [89, 272] on input "Select an option" at bounding box center [88, 269] width 8 height 8
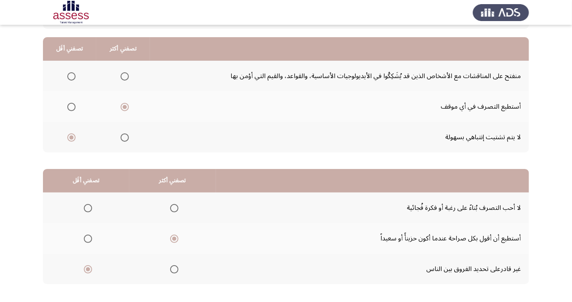
scroll to position [0, 0]
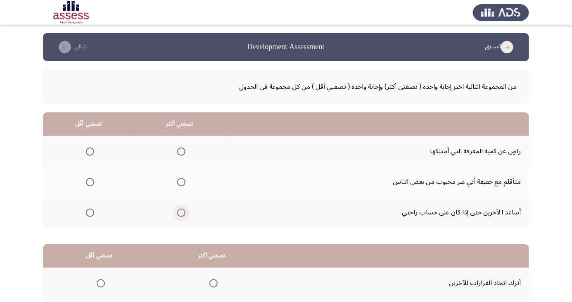
click at [181, 213] on span "Select an option" at bounding box center [181, 213] width 0 height 0
click at [180, 212] on input "Select an option" at bounding box center [181, 213] width 8 height 8
click at [242, 259] on th "تصفني أكثر" at bounding box center [211, 256] width 113 height 24
click at [103, 144] on th at bounding box center [88, 151] width 91 height 31
click at [86, 153] on span "Select an option" at bounding box center [90, 152] width 8 height 8
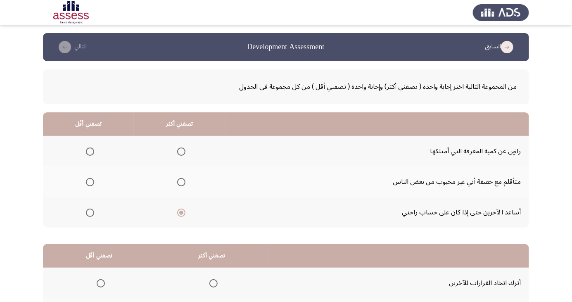
click at [86, 153] on input "Select an option" at bounding box center [90, 152] width 8 height 8
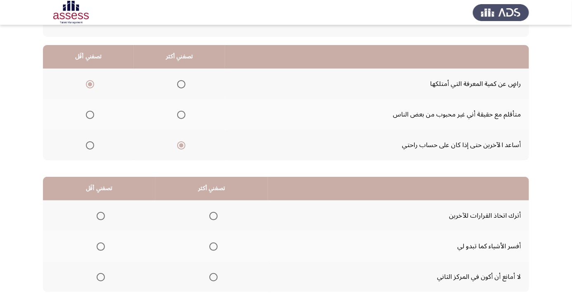
scroll to position [75, 0]
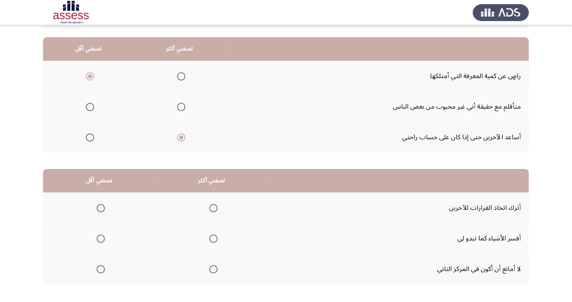
click at [95, 209] on label "Select an option" at bounding box center [99, 208] width 12 height 8
click at [97, 209] on input "Select an option" at bounding box center [101, 208] width 8 height 8
click at [214, 239] on span "Select an option" at bounding box center [214, 239] width 0 height 0
click at [214, 238] on input "Select an option" at bounding box center [214, 239] width 8 height 8
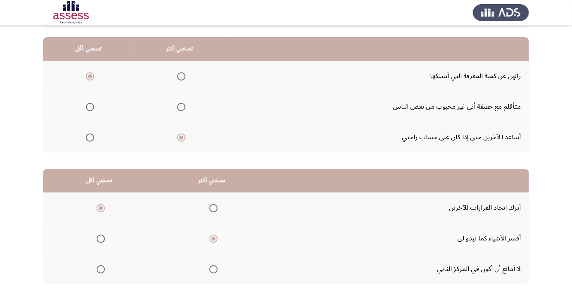
scroll to position [0, 0]
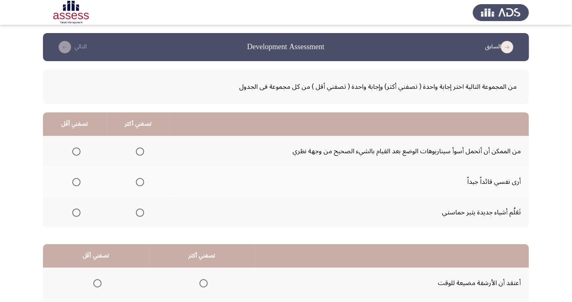
click at [137, 185] on span "Select an option" at bounding box center [140, 182] width 8 height 8
click at [137, 185] on input "Select an option" at bounding box center [140, 182] width 8 height 8
click at [76, 152] on span "Select an option" at bounding box center [76, 152] width 0 height 0
click at [76, 151] on input "Select an option" at bounding box center [76, 152] width 8 height 8
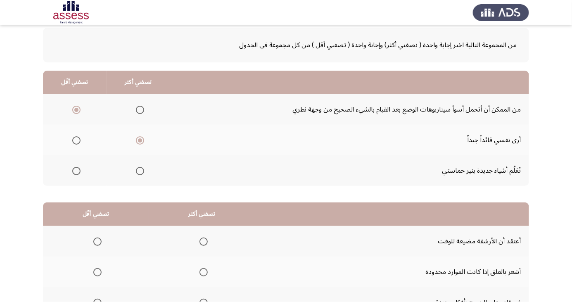
scroll to position [75, 0]
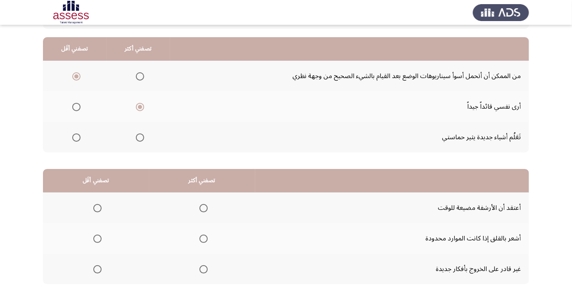
click at [204, 204] on span "Select an option" at bounding box center [204, 208] width 8 height 8
click at [204, 204] on input "Select an option" at bounding box center [204, 208] width 8 height 8
click at [98, 269] on span "Select an option" at bounding box center [98, 269] width 0 height 0
click at [97, 269] on input "Select an option" at bounding box center [97, 269] width 8 height 8
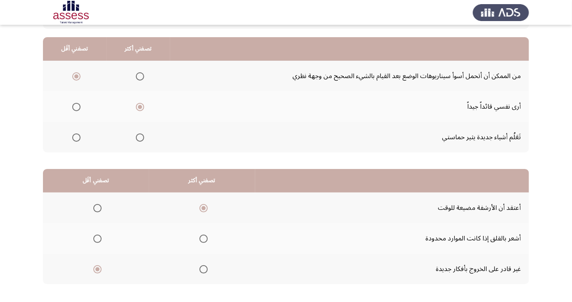
scroll to position [0, 0]
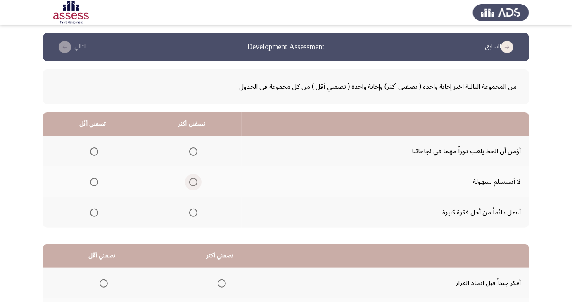
click at [193, 184] on span "Select an option" at bounding box center [193, 182] width 8 height 8
click at [193, 184] on input "Select an option" at bounding box center [193, 182] width 8 height 8
click at [194, 216] on span "Select an option" at bounding box center [193, 213] width 8 height 8
click at [194, 216] on input "Select an option" at bounding box center [193, 213] width 8 height 8
click at [195, 181] on span "Select an option" at bounding box center [193, 182] width 8 height 8
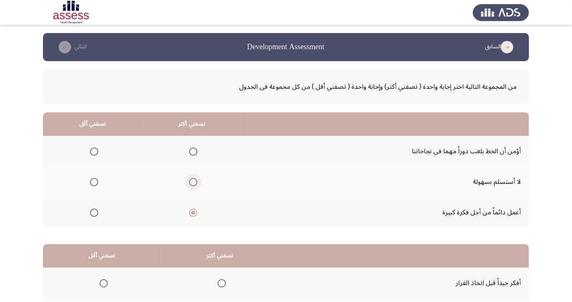
click at [195, 181] on input "Select an option" at bounding box center [193, 182] width 8 height 8
click at [93, 167] on th at bounding box center [92, 182] width 99 height 31
click at [94, 152] on span "Select an option" at bounding box center [94, 152] width 0 height 0
click at [93, 151] on input "Select an option" at bounding box center [94, 152] width 8 height 8
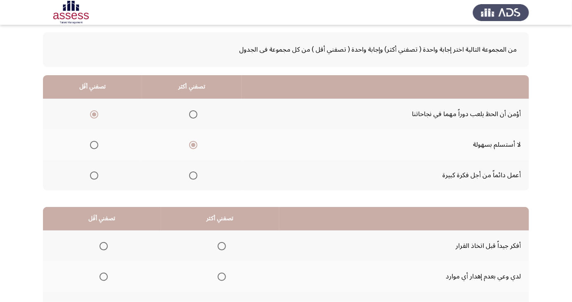
scroll to position [75, 0]
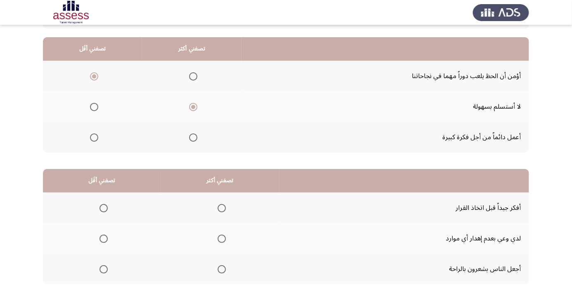
click at [222, 208] on span "Select an option" at bounding box center [222, 208] width 0 height 0
click at [220, 207] on input "Select an option" at bounding box center [222, 208] width 8 height 8
click at [104, 239] on span "Select an option" at bounding box center [104, 239] width 0 height 0
click at [103, 238] on input "Select an option" at bounding box center [104, 239] width 8 height 8
click at [103, 238] on span "Select an option" at bounding box center [104, 239] width 4 height 4
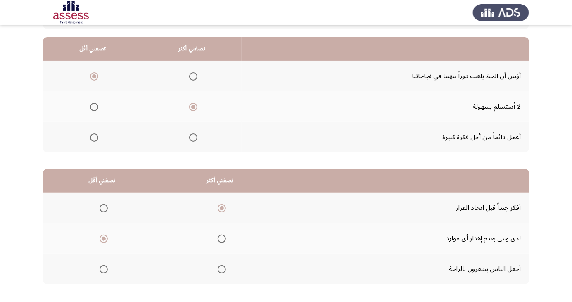
click at [103, 238] on input "Select an option" at bounding box center [104, 239] width 8 height 8
click at [104, 269] on span "Select an option" at bounding box center [104, 269] width 0 height 0
click at [103, 269] on input "Select an option" at bounding box center [104, 269] width 8 height 8
click at [112, 238] on th at bounding box center [102, 238] width 118 height 31
click at [104, 239] on span "Select an option" at bounding box center [104, 239] width 0 height 0
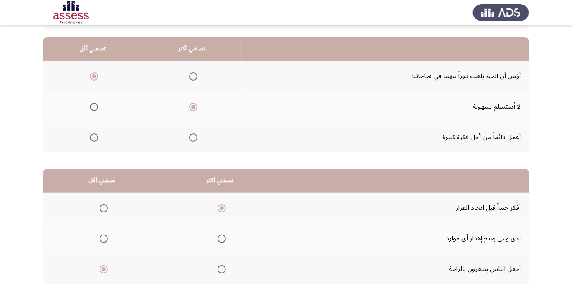
click at [103, 238] on input "Select an option" at bounding box center [104, 239] width 8 height 8
click at [106, 238] on span "Select an option" at bounding box center [104, 239] width 8 height 8
click at [106, 238] on input "Select an option" at bounding box center [104, 239] width 8 height 8
click at [104, 269] on span "Select an option" at bounding box center [104, 269] width 0 height 0
click at [103, 269] on input "Select an option" at bounding box center [104, 269] width 8 height 8
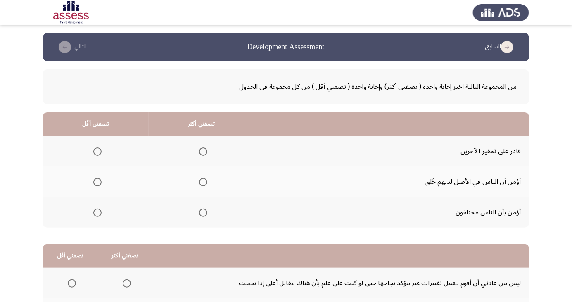
click at [205, 155] on span "Select an option" at bounding box center [203, 152] width 8 height 8
click at [205, 155] on input "Select an option" at bounding box center [203, 152] width 8 height 8
click at [97, 215] on span "Select an option" at bounding box center [97, 213] width 8 height 8
click at [97, 215] on input "Select an option" at bounding box center [97, 213] width 8 height 8
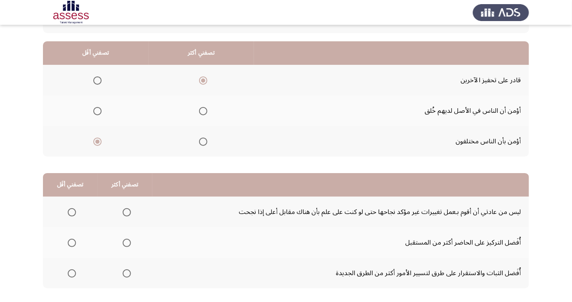
scroll to position [75, 0]
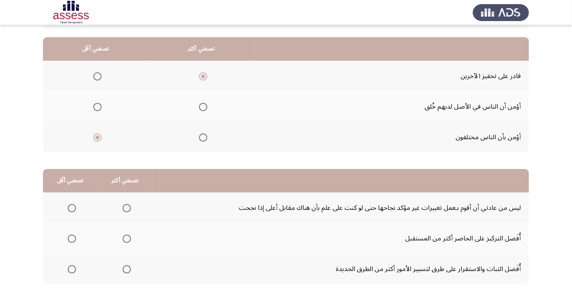
click at [310, 234] on td "أُفَضل التركيز على الحاضر أكثر من المستقبل" at bounding box center [341, 238] width 377 height 31
click at [71, 207] on span "Select an option" at bounding box center [72, 208] width 8 height 8
click at [71, 207] on input "Select an option" at bounding box center [72, 208] width 8 height 8
click at [129, 210] on span "Select an option" at bounding box center [127, 208] width 8 height 8
click at [129, 210] on input "Select an option" at bounding box center [127, 208] width 8 height 8
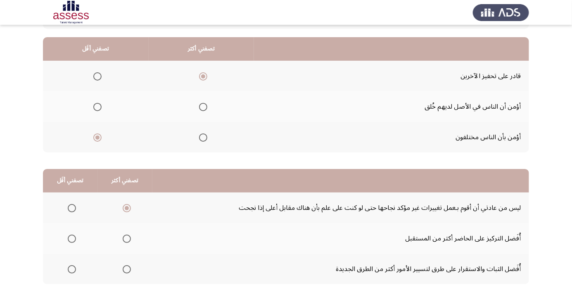
click at [135, 270] on th at bounding box center [125, 269] width 55 height 31
click at [125, 269] on span "Select an option" at bounding box center [127, 269] width 8 height 8
click at [125, 269] on input "Select an option" at bounding box center [127, 269] width 8 height 8
click at [74, 269] on span "Select an option" at bounding box center [72, 269] width 8 height 8
click at [74, 269] on input "Select an option" at bounding box center [72, 269] width 8 height 8
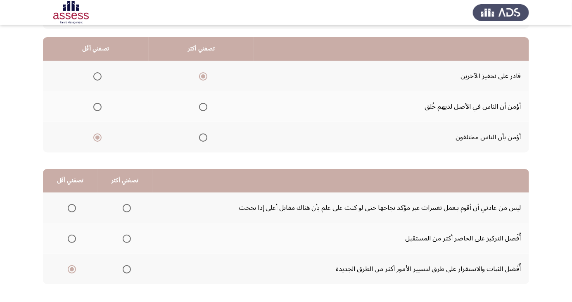
click at [128, 207] on span "Select an option" at bounding box center [127, 208] width 8 height 8
click at [128, 207] on input "Select an option" at bounding box center [127, 208] width 8 height 8
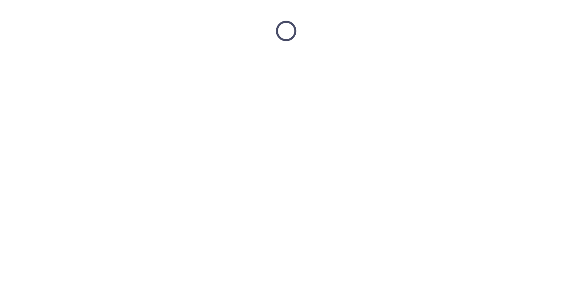
scroll to position [0, 0]
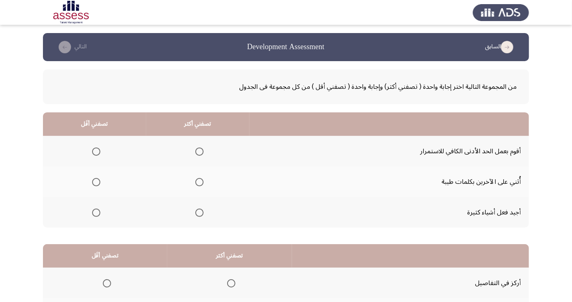
click at [188, 161] on th at bounding box center [197, 151] width 103 height 31
click at [198, 216] on span "Select an option" at bounding box center [200, 213] width 8 height 8
click at [198, 216] on input "Select an option" at bounding box center [200, 213] width 8 height 8
click at [96, 182] on span "Select an option" at bounding box center [96, 182] width 8 height 8
click at [96, 182] on input "Select an option" at bounding box center [96, 182] width 8 height 8
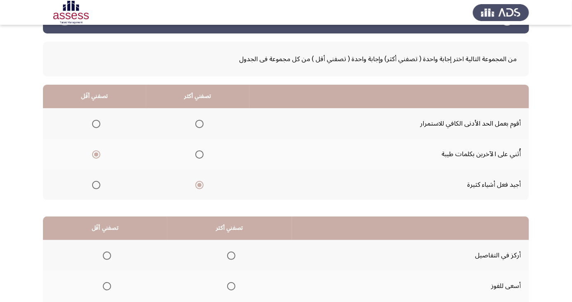
scroll to position [75, 0]
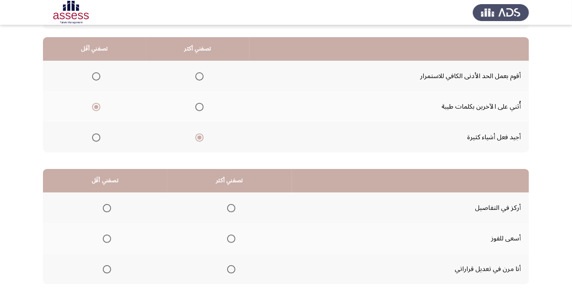
click at [231, 239] on span "Select an option" at bounding box center [231, 239] width 0 height 0
click at [229, 238] on input "Select an option" at bounding box center [231, 239] width 8 height 8
click at [231, 242] on span "Select an option" at bounding box center [231, 239] width 8 height 8
click at [231, 242] on input "Select an option" at bounding box center [231, 239] width 8 height 8
click at [100, 211] on label "Select an option" at bounding box center [106, 208] width 12 height 8
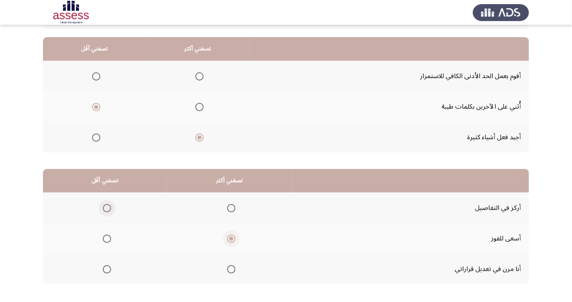
click at [103, 211] on input "Select an option" at bounding box center [107, 208] width 8 height 8
click at [232, 267] on span "Select an option" at bounding box center [231, 269] width 8 height 8
click at [232, 267] on input "Select an option" at bounding box center [231, 269] width 8 height 8
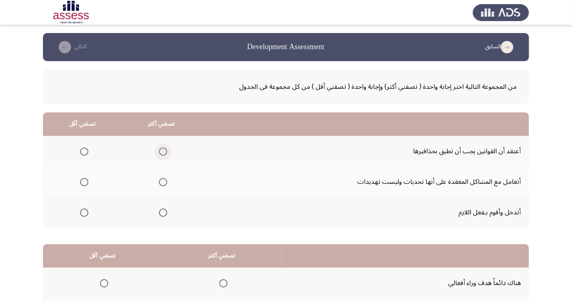
click at [156, 153] on label "Select an option" at bounding box center [162, 152] width 12 height 8
click at [159, 153] on input "Select an option" at bounding box center [163, 152] width 8 height 8
click at [84, 182] on span "Select an option" at bounding box center [84, 182] width 0 height 0
click at [83, 182] on input "Select an option" at bounding box center [84, 182] width 8 height 8
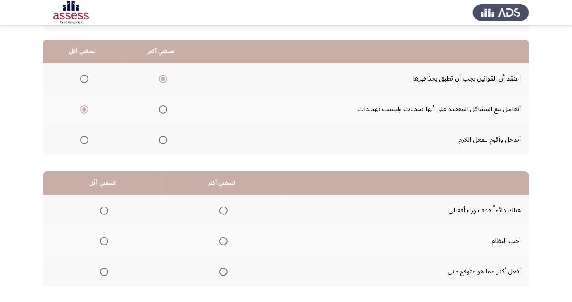
scroll to position [75, 0]
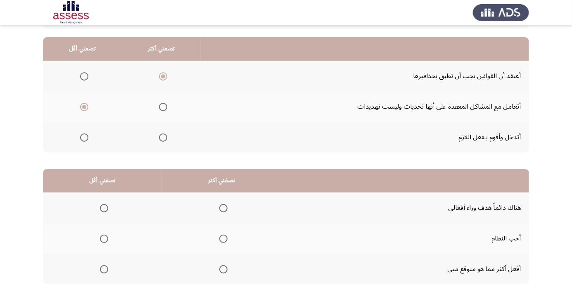
click at [544, 302] on html "السابق Development Assessment التالي من المجموعة التالية اختر إجابة واحدة ( تصف…" at bounding box center [286, 133] width 572 height 417
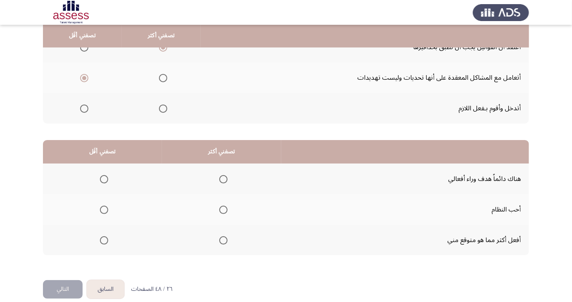
scroll to position [105, 0]
click at [222, 241] on span "Select an option" at bounding box center [223, 240] width 8 height 8
click at [222, 241] on input "Select an option" at bounding box center [223, 240] width 8 height 8
click at [222, 178] on span "Select an option" at bounding box center [223, 179] width 8 height 8
click at [222, 178] on input "Select an option" at bounding box center [223, 179] width 8 height 8
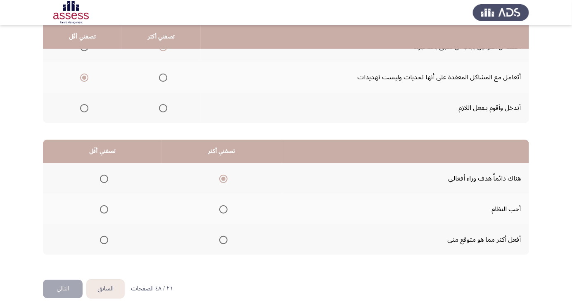
click at [222, 239] on span "Select an option" at bounding box center [223, 240] width 8 height 8
click at [222, 239] on input "Select an option" at bounding box center [223, 240] width 8 height 8
click at [222, 178] on span "Select an option" at bounding box center [223, 179] width 8 height 8
click at [222, 178] on input "Select an option" at bounding box center [223, 179] width 8 height 8
click at [104, 210] on span "Select an option" at bounding box center [104, 210] width 0 height 0
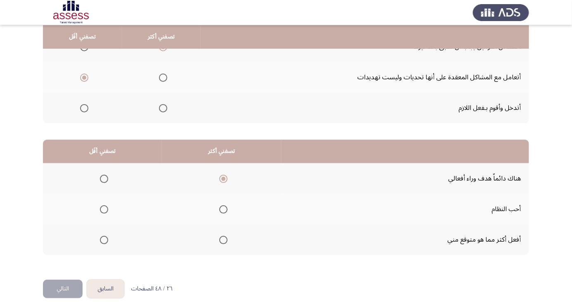
click at [104, 208] on input "Select an option" at bounding box center [104, 209] width 8 height 8
click at [68, 290] on button "التالي" at bounding box center [63, 289] width 40 height 19
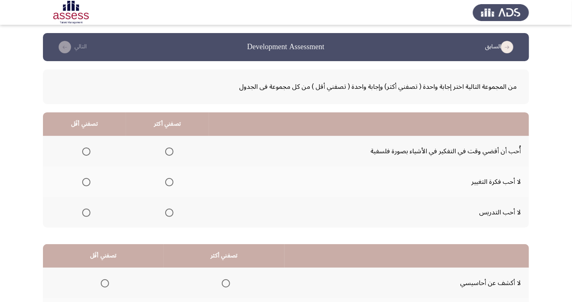
click at [86, 182] on span "Select an option" at bounding box center [86, 182] width 0 height 0
click at [86, 182] on input "Select an option" at bounding box center [86, 182] width 8 height 8
click at [170, 152] on span "Select an option" at bounding box center [169, 152] width 8 height 8
click at [170, 152] on input "Select an option" at bounding box center [169, 152] width 8 height 8
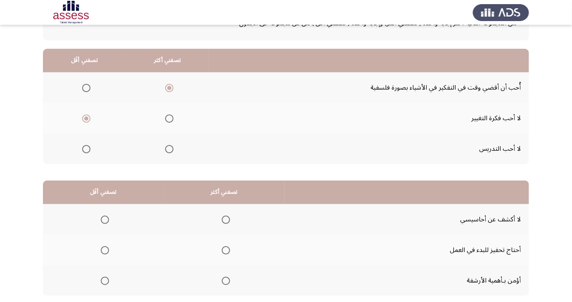
scroll to position [75, 0]
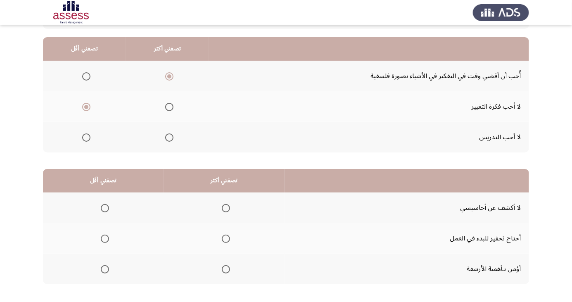
click at [101, 270] on span "Select an option" at bounding box center [105, 269] width 8 height 8
click at [101, 270] on input "Select an option" at bounding box center [105, 269] width 8 height 8
click at [225, 217] on th at bounding box center [224, 208] width 121 height 31
click at [224, 205] on span "Select an option" at bounding box center [226, 208] width 8 height 8
click at [224, 205] on input "Select an option" at bounding box center [226, 208] width 8 height 8
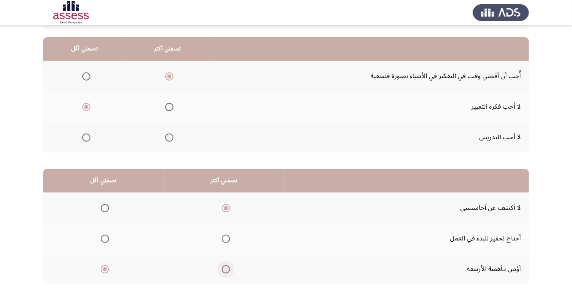
click at [224, 269] on span "Select an option" at bounding box center [226, 269] width 8 height 8
click at [224, 269] on input "Select an option" at bounding box center [226, 269] width 8 height 8
click at [104, 207] on span "Select an option" at bounding box center [105, 208] width 8 height 8
click at [104, 207] on input "Select an option" at bounding box center [105, 208] width 8 height 8
click at [354, 302] on html "السابق Development Assessment التالي من المجموعة التالية اختر إجابة واحدة ( تصف…" at bounding box center [286, 133] width 572 height 417
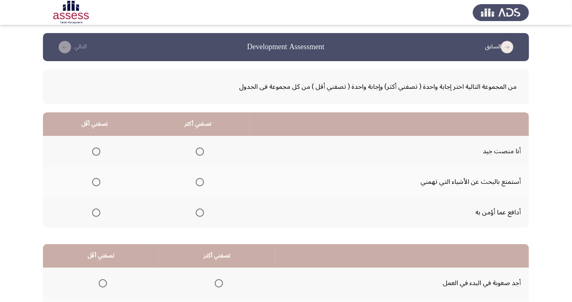
click at [570, 219] on app-assessment-container "السابق Development Assessment التالي من المجموعة التالية اختر إجابة واحدة ( تصف…" at bounding box center [286, 208] width 572 height 351
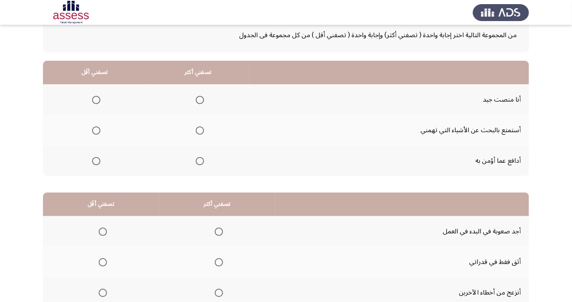
scroll to position [75, 0]
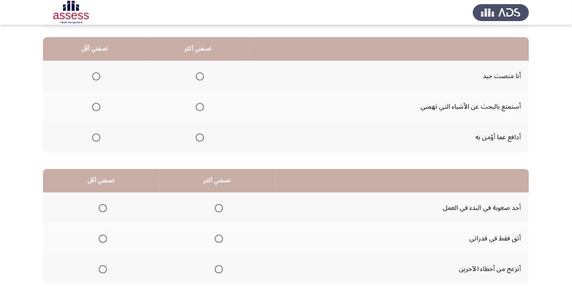
click at [102, 207] on span "Select an option" at bounding box center [103, 208] width 8 height 8
click at [102, 207] on input "Select an option" at bounding box center [103, 208] width 8 height 8
click at [102, 269] on span "Select an option" at bounding box center [103, 269] width 8 height 8
click at [102, 269] on input "Select an option" at bounding box center [103, 269] width 8 height 8
click at [220, 279] on th at bounding box center [217, 269] width 117 height 31
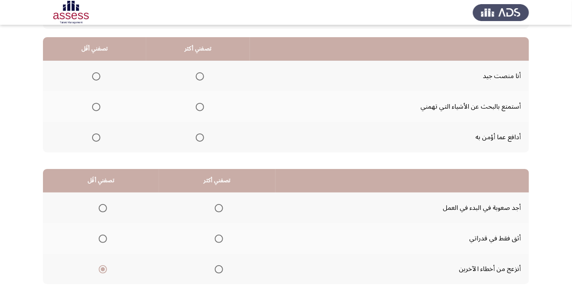
click at [217, 269] on span "Select an option" at bounding box center [219, 269] width 8 height 8
click at [217, 269] on input "Select an option" at bounding box center [219, 269] width 8 height 8
click at [89, 201] on th at bounding box center [101, 208] width 116 height 31
click at [102, 207] on span "Select an option" at bounding box center [103, 208] width 8 height 8
click at [102, 207] on input "Select an option" at bounding box center [103, 208] width 8 height 8
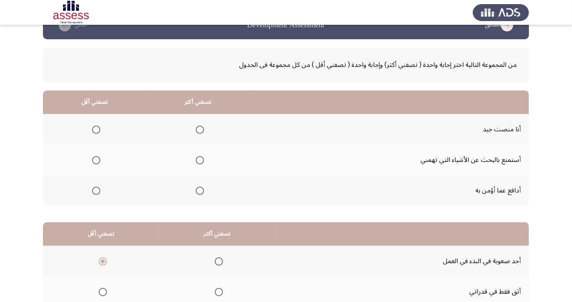
scroll to position [0, 0]
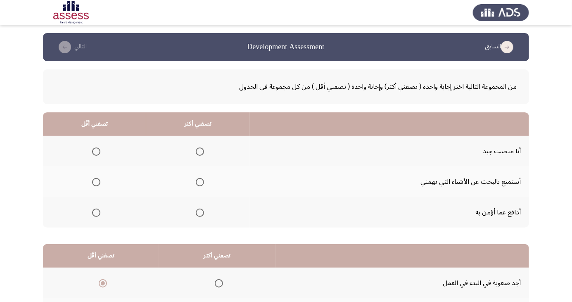
click at [570, 293] on app-assessment-container "السابق Development Assessment التالي من المجموعة التالية اختر إجابة واحدة ( تصف…" at bounding box center [286, 208] width 572 height 351
click at [200, 152] on span "Select an option" at bounding box center [200, 152] width 0 height 0
click at [199, 151] on input "Select an option" at bounding box center [200, 152] width 8 height 8
click at [93, 181] on span "Select an option" at bounding box center [96, 182] width 8 height 8
click at [93, 181] on input "Select an option" at bounding box center [96, 182] width 8 height 8
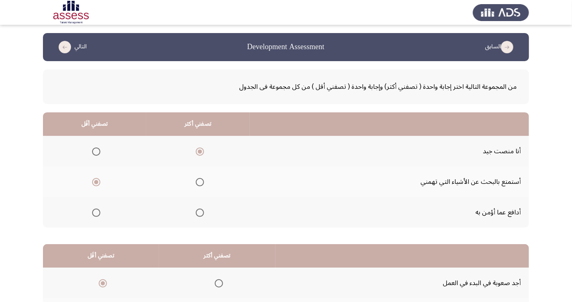
click at [95, 221] on th at bounding box center [94, 212] width 103 height 31
click at [96, 213] on span "Select an option" at bounding box center [96, 213] width 0 height 0
click at [96, 212] on input "Select an option" at bounding box center [96, 213] width 8 height 8
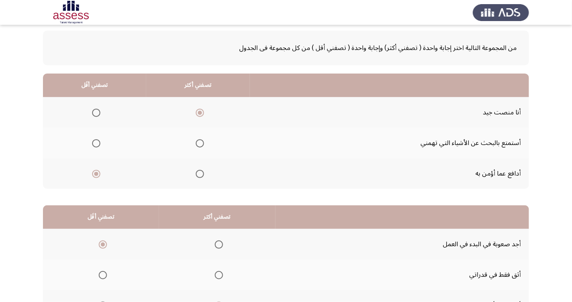
scroll to position [75, 0]
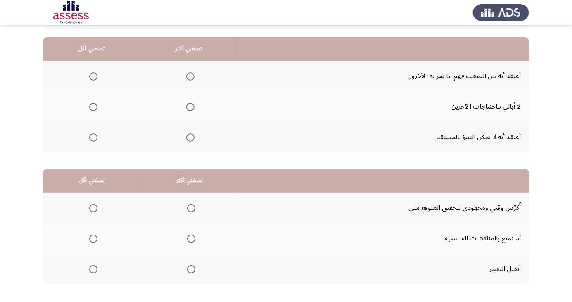
scroll to position [72, 0]
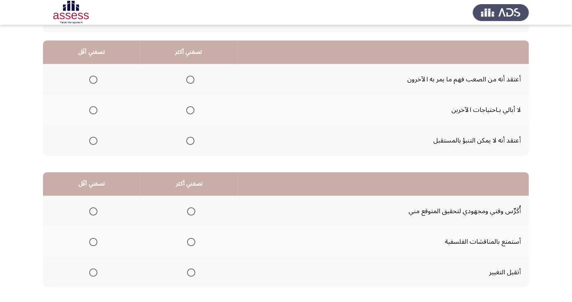
click at [86, 109] on label "Select an option" at bounding box center [92, 110] width 12 height 8
click at [89, 109] on input "Select an option" at bounding box center [93, 110] width 8 height 8
click at [191, 80] on span "Select an option" at bounding box center [191, 80] width 0 height 0
click at [190, 79] on input "Select an option" at bounding box center [190, 80] width 8 height 8
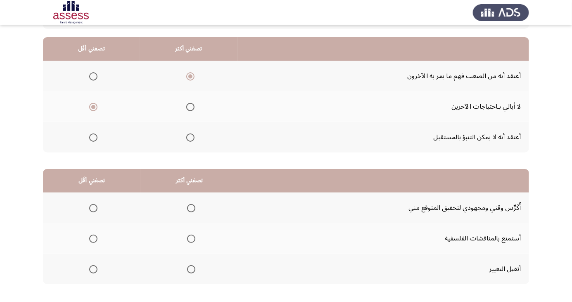
click at [2, 159] on app-assessment-container "السابق Development Assessment التالي من المجموعة التالية اختر إجابة واحدة ( تصف…" at bounding box center [286, 133] width 572 height 351
click at [192, 271] on span "Select an option" at bounding box center [191, 269] width 8 height 8
click at [192, 271] on input "Select an option" at bounding box center [191, 269] width 8 height 8
click at [93, 239] on span "Select an option" at bounding box center [93, 239] width 0 height 0
click at [93, 238] on input "Select an option" at bounding box center [93, 239] width 8 height 8
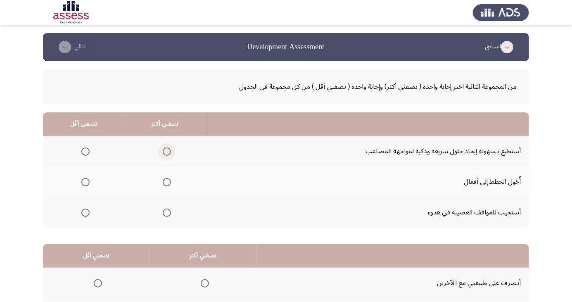
click at [169, 151] on span "Select an option" at bounding box center [167, 152] width 8 height 8
click at [169, 151] on input "Select an option" at bounding box center [167, 152] width 8 height 8
click at [109, 52] on app-previous-next-buttons "السابق Development Assessment التالي" at bounding box center [286, 47] width 467 height 13
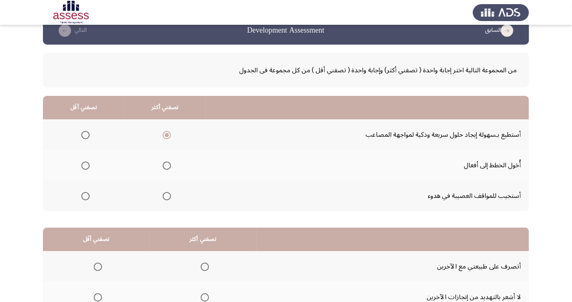
scroll to position [17, 0]
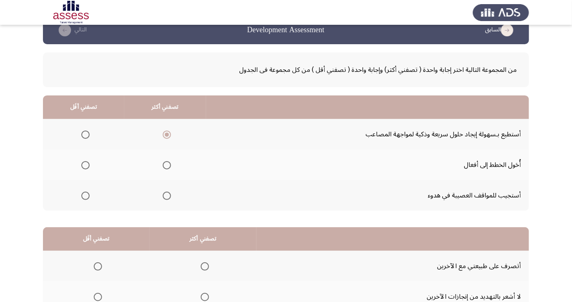
click at [88, 197] on span "Select an option" at bounding box center [85, 196] width 8 height 8
click at [88, 197] on input "Select an option" at bounding box center [85, 196] width 8 height 8
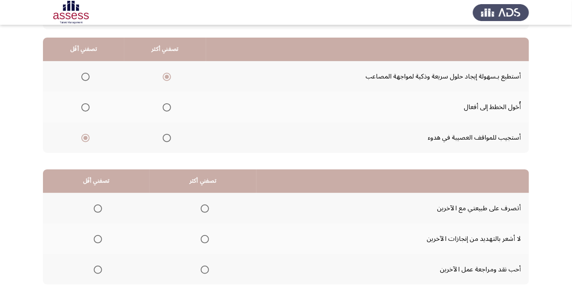
scroll to position [75, 0]
click at [204, 269] on span "Select an option" at bounding box center [205, 269] width 8 height 8
click at [204, 269] on input "Select an option" at bounding box center [205, 269] width 8 height 8
click at [98, 239] on span "Select an option" at bounding box center [98, 239] width 0 height 0
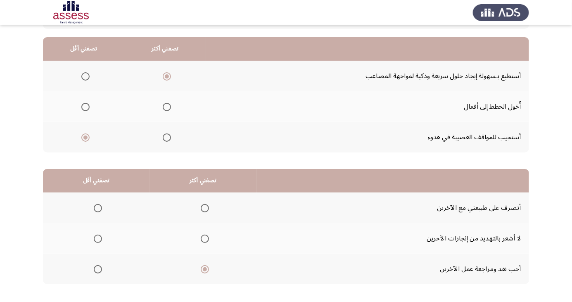
click at [98, 238] on input "Select an option" at bounding box center [98, 239] width 8 height 8
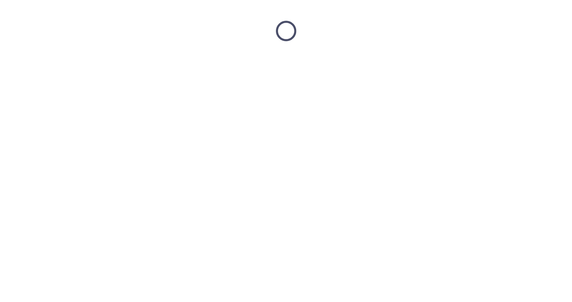
scroll to position [0, 0]
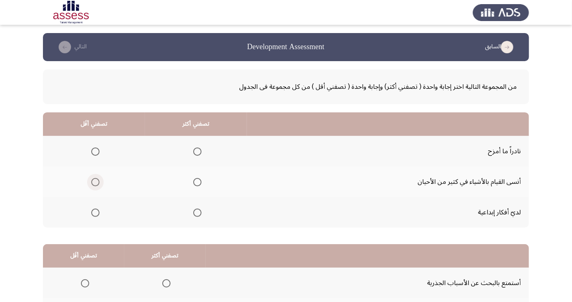
click at [95, 182] on span "Select an option" at bounding box center [95, 182] width 8 height 8
click at [95, 182] on input "Select an option" at bounding box center [95, 182] width 8 height 8
click at [198, 213] on span "Select an option" at bounding box center [198, 213] width 0 height 0
click at [196, 212] on input "Select an option" at bounding box center [197, 213] width 8 height 8
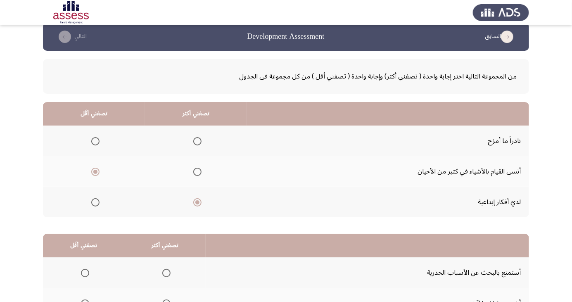
scroll to position [75, 0]
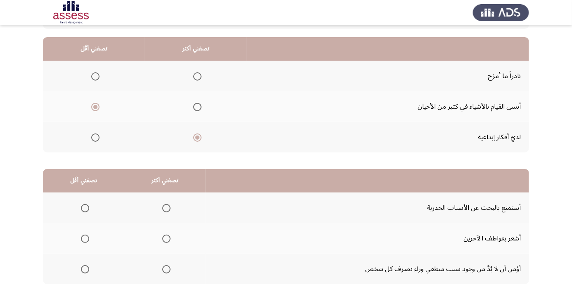
click at [117, 185] on th "تصفني أقَل" at bounding box center [83, 181] width 81 height 24
click at [167, 269] on span "Select an option" at bounding box center [167, 269] width 0 height 0
click at [165, 269] on input "Select an option" at bounding box center [166, 269] width 8 height 8
click at [85, 239] on span "Select an option" at bounding box center [85, 239] width 0 height 0
click at [85, 238] on input "Select an option" at bounding box center [85, 239] width 8 height 8
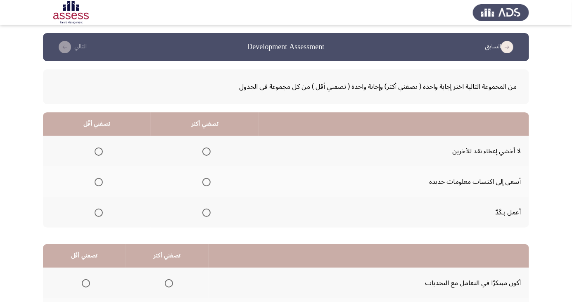
click at [206, 215] on span "Select an option" at bounding box center [207, 213] width 8 height 8
click at [206, 215] on input "Select an option" at bounding box center [207, 213] width 8 height 8
click at [99, 152] on span "Select an option" at bounding box center [99, 152] width 0 height 0
click at [98, 151] on input "Select an option" at bounding box center [99, 152] width 8 height 8
click at [207, 152] on span "Select an option" at bounding box center [207, 152] width 0 height 0
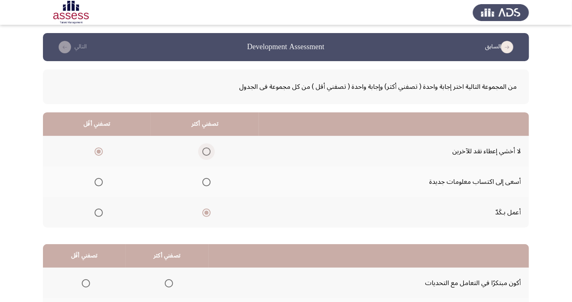
click at [206, 151] on input "Select an option" at bounding box center [207, 152] width 8 height 8
click at [99, 152] on span "Select an option" at bounding box center [99, 152] width 0 height 0
click at [98, 151] on input "Select an option" at bounding box center [99, 152] width 8 height 8
click at [203, 222] on th at bounding box center [205, 212] width 108 height 31
click at [207, 213] on span "Select an option" at bounding box center [207, 213] width 0 height 0
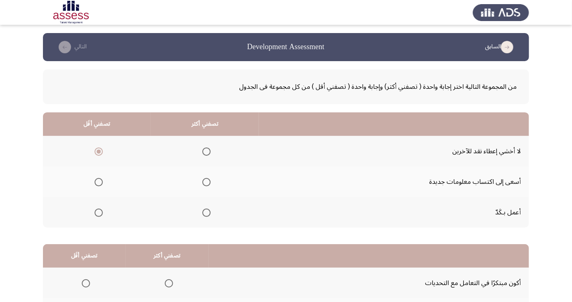
click at [206, 212] on input "Select an option" at bounding box center [207, 213] width 8 height 8
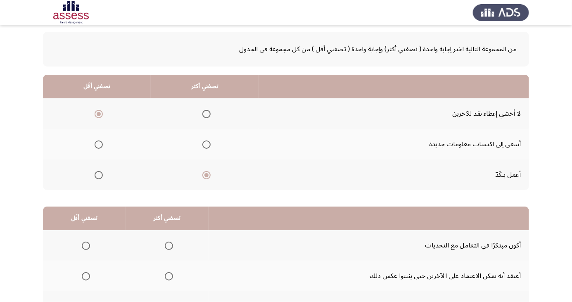
scroll to position [75, 0]
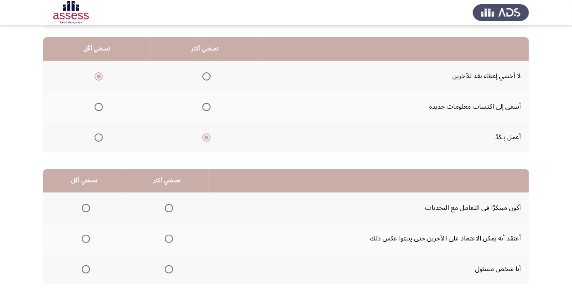
click at [165, 272] on span "Select an option" at bounding box center [169, 269] width 8 height 8
click at [165, 272] on input "Select an option" at bounding box center [169, 269] width 8 height 8
click at [86, 239] on span "Select an option" at bounding box center [86, 239] width 0 height 0
click at [86, 238] on input "Select an option" at bounding box center [86, 239] width 8 height 8
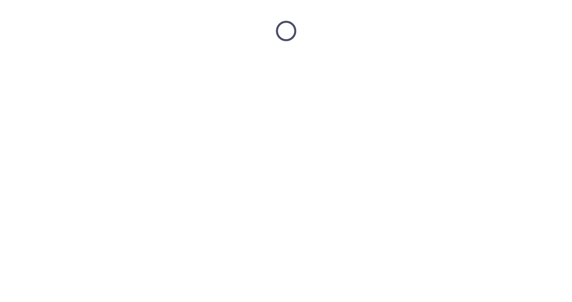
scroll to position [0, 0]
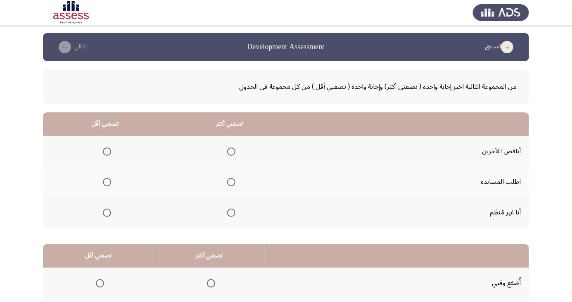
click at [115, 217] on th at bounding box center [105, 212] width 124 height 31
click at [103, 183] on span "Select an option" at bounding box center [107, 182] width 8 height 8
click at [103, 183] on input "Select an option" at bounding box center [107, 182] width 8 height 8
click at [231, 152] on span "Select an option" at bounding box center [231, 152] width 0 height 0
click at [229, 151] on input "Select an option" at bounding box center [231, 152] width 8 height 8
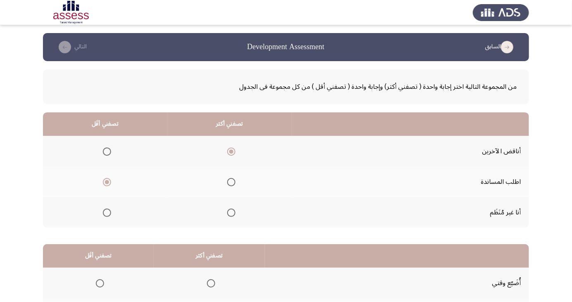
click at [119, 217] on th at bounding box center [105, 212] width 124 height 31
click at [109, 213] on span "Select an option" at bounding box center [107, 213] width 8 height 8
click at [109, 213] on input "Select an option" at bounding box center [107, 213] width 8 height 8
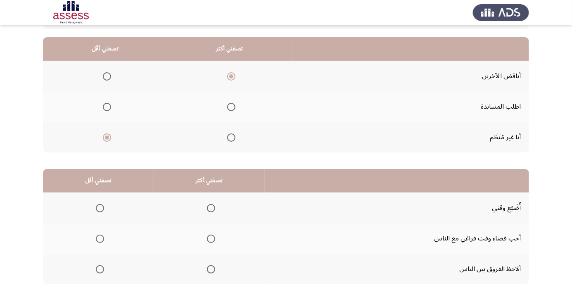
scroll to position [75, 0]
click at [207, 268] on span "Select an option" at bounding box center [211, 269] width 8 height 8
click at [207, 268] on input "Select an option" at bounding box center [211, 269] width 8 height 8
click at [97, 210] on span "Select an option" at bounding box center [100, 208] width 8 height 8
click at [97, 210] on input "Select an option" at bounding box center [100, 208] width 8 height 8
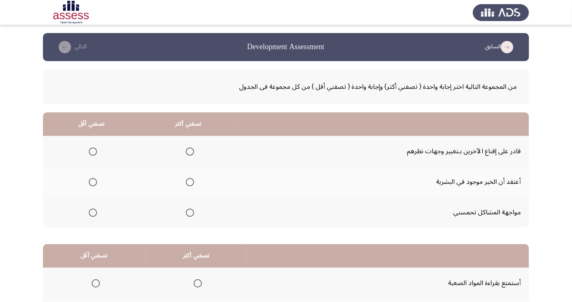
click at [198, 155] on th at bounding box center [188, 151] width 97 height 31
click at [187, 154] on span "Select an option" at bounding box center [190, 152] width 8 height 8
click at [187, 154] on input "Select an option" at bounding box center [190, 152] width 8 height 8
click at [89, 214] on span "Select an option" at bounding box center [93, 213] width 8 height 8
click at [89, 214] on input "Select an option" at bounding box center [93, 213] width 8 height 8
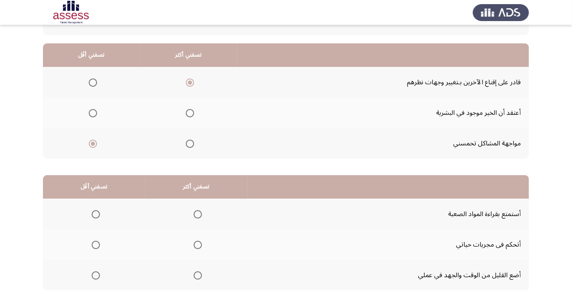
scroll to position [75, 0]
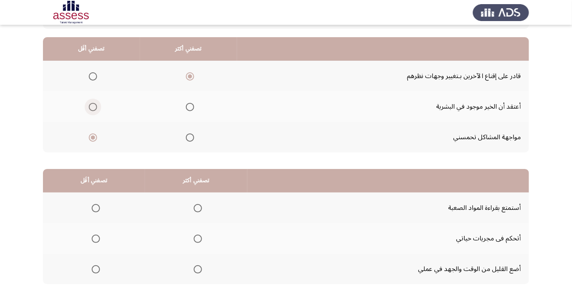
click at [93, 107] on span "Select an option" at bounding box center [93, 107] width 0 height 0
click at [92, 106] on input "Select an option" at bounding box center [93, 107] width 8 height 8
click at [198, 239] on span "Select an option" at bounding box center [198, 239] width 0 height 0
click at [198, 238] on input "Select an option" at bounding box center [198, 239] width 8 height 8
click at [95, 269] on span "Select an option" at bounding box center [96, 269] width 8 height 8
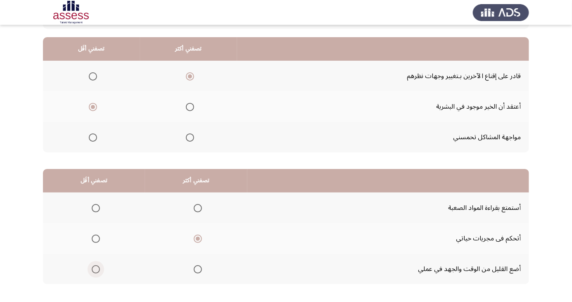
click at [95, 269] on input "Select an option" at bounding box center [96, 269] width 8 height 8
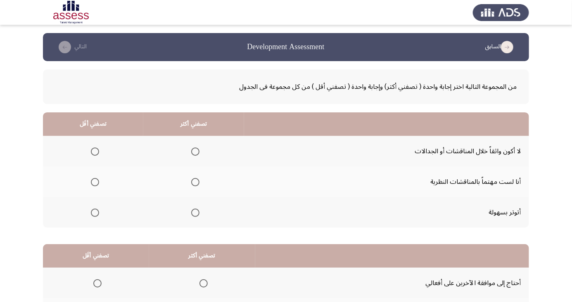
click at [95, 213] on span "Select an option" at bounding box center [95, 213] width 0 height 0
click at [94, 212] on input "Select an option" at bounding box center [95, 213] width 8 height 8
click at [194, 182] on span "Select an option" at bounding box center [195, 182] width 8 height 8
click at [194, 182] on input "Select an option" at bounding box center [195, 182] width 8 height 8
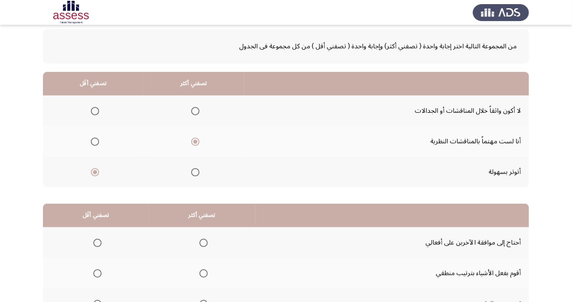
scroll to position [75, 0]
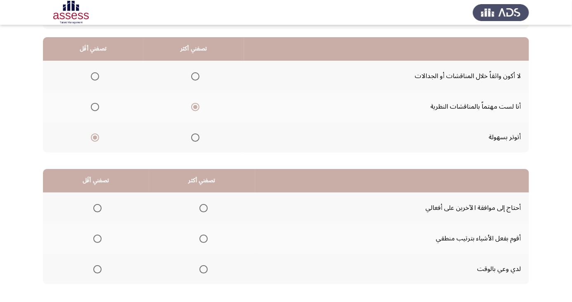
click at [98, 204] on mat-radio-button "Select an option" at bounding box center [96, 208] width 12 height 9
click at [94, 209] on span "Select an option" at bounding box center [97, 208] width 8 height 8
click at [94, 209] on input "Select an option" at bounding box center [97, 208] width 8 height 8
click at [202, 241] on span "Select an option" at bounding box center [204, 239] width 8 height 8
click at [202, 241] on input "Select an option" at bounding box center [204, 239] width 8 height 8
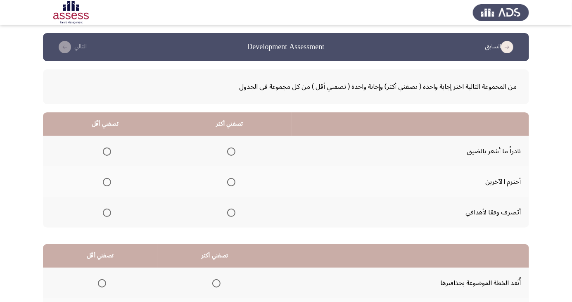
click at [231, 213] on span "Select an option" at bounding box center [231, 213] width 0 height 0
click at [229, 212] on input "Select an option" at bounding box center [231, 213] width 8 height 8
click at [110, 153] on span "Select an option" at bounding box center [107, 152] width 8 height 8
click at [110, 153] on input "Select an option" at bounding box center [107, 152] width 8 height 8
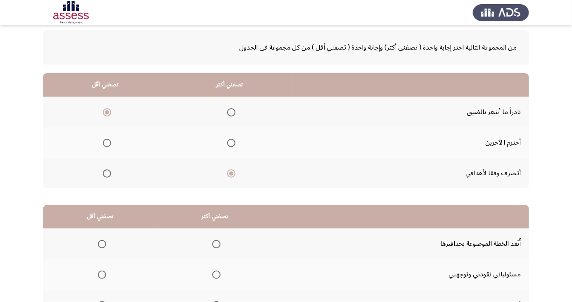
scroll to position [75, 0]
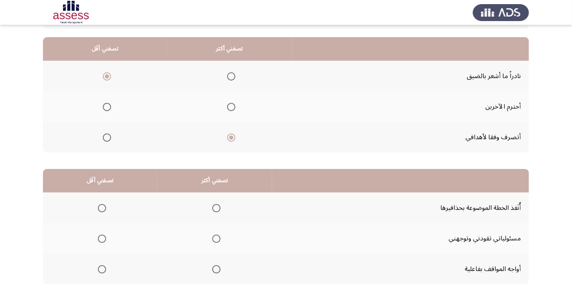
click at [214, 238] on span "Select an option" at bounding box center [216, 239] width 8 height 8
click at [214, 238] on input "Select an option" at bounding box center [216, 239] width 8 height 8
click at [102, 208] on span "Select an option" at bounding box center [102, 208] width 0 height 0
click at [101, 207] on input "Select an option" at bounding box center [102, 208] width 8 height 8
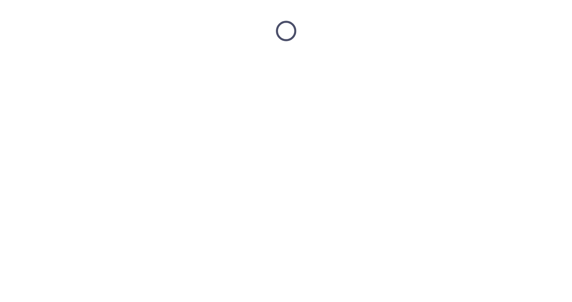
scroll to position [0, 0]
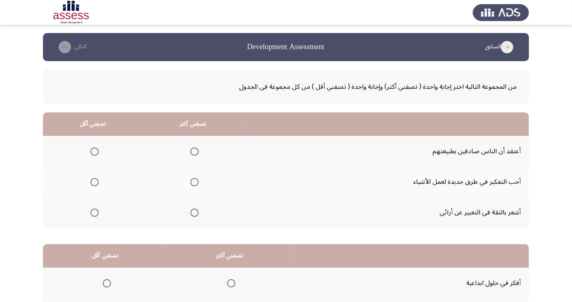
click at [87, 150] on label "Select an option" at bounding box center [93, 152] width 12 height 8
click at [91, 150] on input "Select an option" at bounding box center [95, 152] width 8 height 8
click at [195, 213] on span "Select an option" at bounding box center [195, 213] width 0 height 0
click at [193, 212] on input "Select an option" at bounding box center [195, 213] width 8 height 8
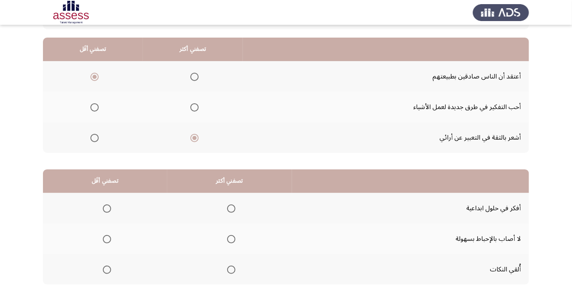
scroll to position [75, 0]
click at [103, 271] on span "Select an option" at bounding box center [107, 269] width 8 height 8
click at [103, 271] on input "Select an option" at bounding box center [107, 269] width 8 height 8
click at [229, 198] on th at bounding box center [229, 208] width 125 height 31
click at [232, 207] on span "Select an option" at bounding box center [231, 208] width 8 height 8
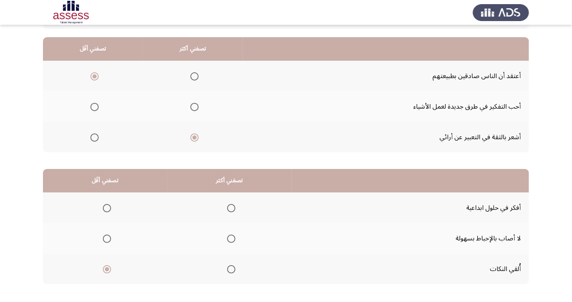
click at [232, 207] on input "Select an option" at bounding box center [231, 208] width 8 height 8
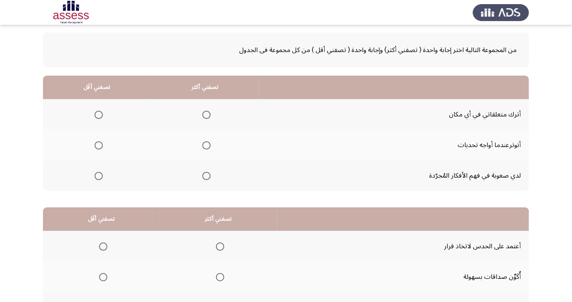
scroll to position [39, 0]
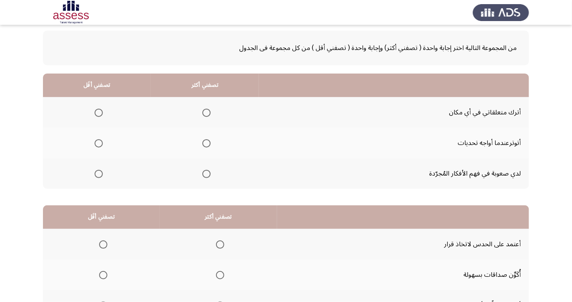
click at [96, 109] on span "Select an option" at bounding box center [99, 113] width 8 height 8
click at [96, 109] on input "Select an option" at bounding box center [99, 113] width 8 height 8
click at [207, 176] on span "Select an option" at bounding box center [207, 174] width 8 height 8
click at [207, 176] on input "Select an option" at bounding box center [207, 174] width 8 height 8
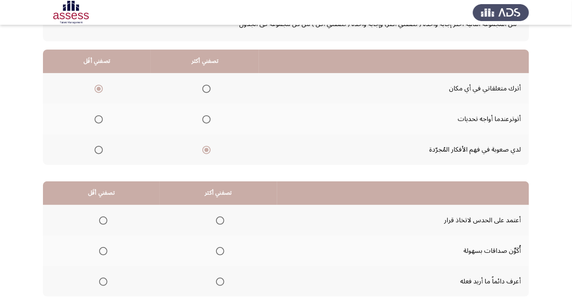
scroll to position [75, 0]
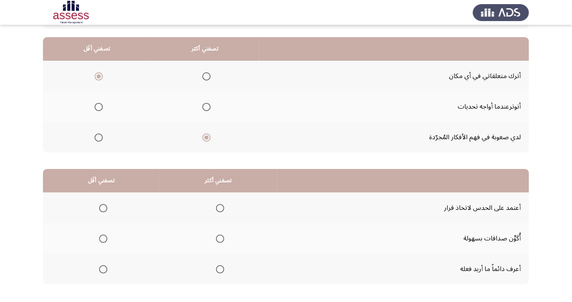
click at [99, 107] on span "Select an option" at bounding box center [99, 107] width 0 height 0
click at [98, 106] on input "Select an option" at bounding box center [99, 107] width 8 height 8
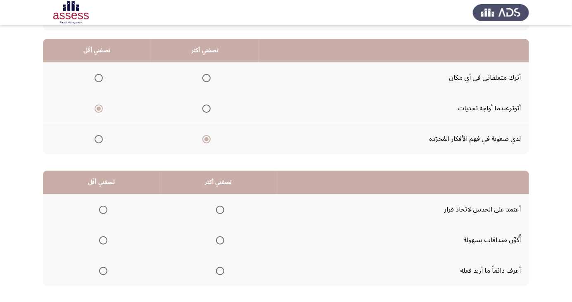
click at [0, 239] on app-assessment-container "السابق Development Assessment التالي من المجموعة التالية اختر إجابة واحدة ( تصف…" at bounding box center [286, 134] width 572 height 351
click at [222, 272] on span "Select an option" at bounding box center [220, 271] width 8 height 8
click at [222, 272] on input "Select an option" at bounding box center [220, 271] width 8 height 8
click at [103, 241] on span "Select an option" at bounding box center [103, 241] width 0 height 0
click at [103, 239] on input "Select an option" at bounding box center [103, 240] width 8 height 8
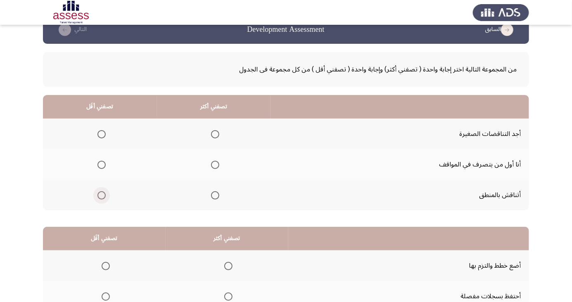
scroll to position [75, 0]
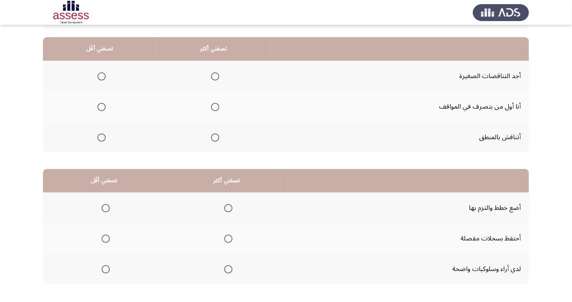
click at [215, 138] on span "Select an option" at bounding box center [215, 138] width 0 height 0
click at [215, 137] on input "Select an option" at bounding box center [215, 138] width 8 height 8
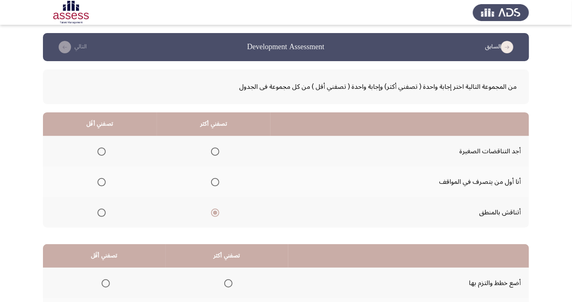
click at [105, 150] on span "Select an option" at bounding box center [102, 152] width 8 height 8
click at [105, 150] on input "Select an option" at bounding box center [102, 152] width 8 height 8
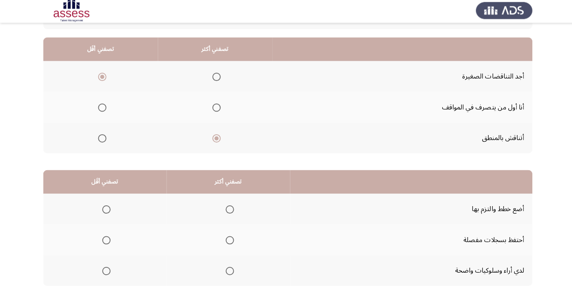
scroll to position [74, 0]
click at [106, 241] on span "Select an option" at bounding box center [106, 241] width 0 height 0
click at [105, 239] on input "Select an option" at bounding box center [106, 240] width 8 height 8
click at [215, 109] on span "Select an option" at bounding box center [215, 109] width 0 height 0
click at [215, 108] on input "Select an option" at bounding box center [215, 109] width 8 height 8
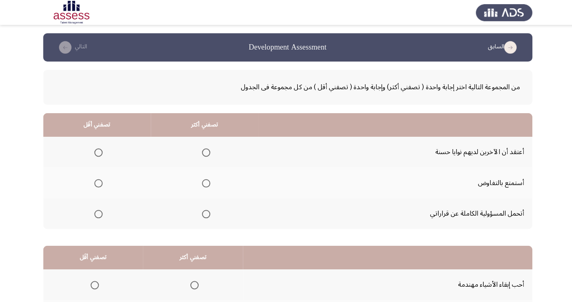
click at [205, 213] on span "Select an option" at bounding box center [205, 213] width 0 height 0
click at [204, 212] on input "Select an option" at bounding box center [205, 213] width 8 height 8
click at [98, 152] on span "Select an option" at bounding box center [98, 152] width 0 height 0
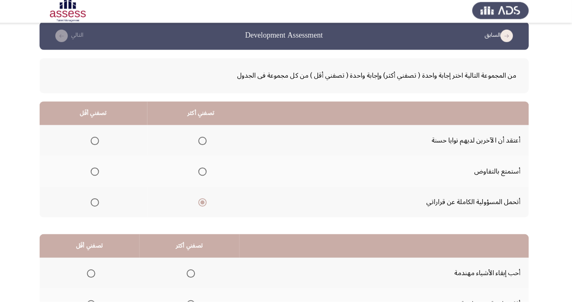
scroll to position [10, 0]
click at [92, 140] on label "Select an option" at bounding box center [97, 142] width 12 height 8
click at [94, 140] on input "Select an option" at bounding box center [98, 142] width 8 height 8
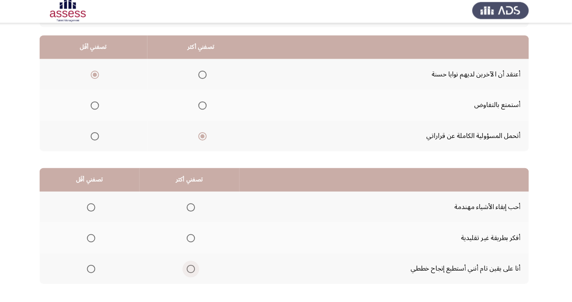
click at [189, 270] on span "Select an option" at bounding box center [193, 269] width 8 height 8
click at [189, 270] on input "Select an option" at bounding box center [193, 269] width 8 height 8
click at [93, 238] on span "Select an option" at bounding box center [94, 239] width 8 height 8
click at [93, 238] on input "Select an option" at bounding box center [94, 239] width 8 height 8
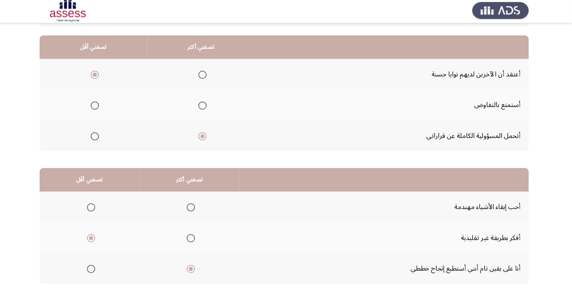
scroll to position [0, 0]
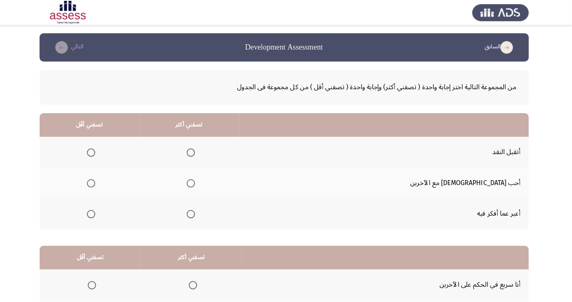
click at [516, 176] on td "أحب [DEMOGRAPHIC_DATA] مع الآخرين" at bounding box center [385, 182] width 288 height 31
click at [193, 182] on span "Select an option" at bounding box center [193, 182] width 0 height 0
click at [198, 182] on input "Select an option" at bounding box center [193, 182] width 8 height 8
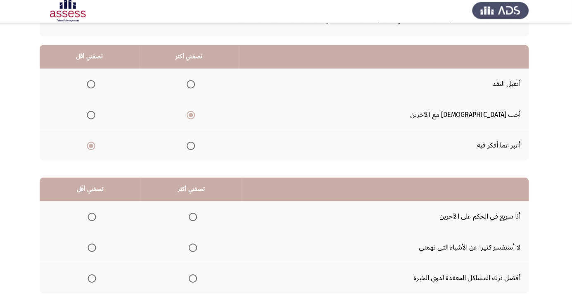
scroll to position [68, 0]
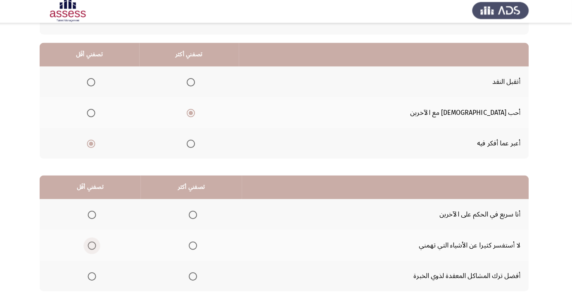
click at [94, 245] on span "Select an option" at bounding box center [95, 246] width 8 height 8
click at [94, 245] on input "Select an option" at bounding box center [95, 246] width 8 height 8
click at [189, 286] on th at bounding box center [193, 276] width 101 height 31
click at [197, 277] on span "Select an option" at bounding box center [195, 277] width 8 height 8
click at [197, 277] on input "Select an option" at bounding box center [195, 277] width 8 height 8
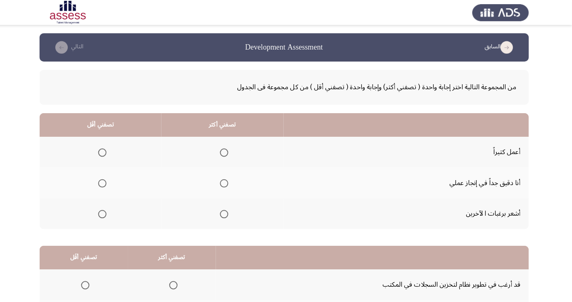
click at [227, 152] on span "Select an option" at bounding box center [227, 152] width 0 height 0
click at [225, 151] on input "Select an option" at bounding box center [226, 152] width 8 height 8
click at [102, 213] on span "Select an option" at bounding box center [105, 213] width 8 height 8
click at [102, 213] on input "Select an option" at bounding box center [105, 213] width 8 height 8
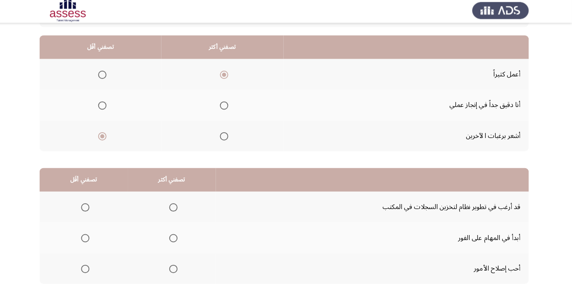
click at [174, 241] on span "Select an option" at bounding box center [176, 239] width 8 height 8
click at [174, 241] on input "Select an option" at bounding box center [176, 239] width 8 height 8
click at [84, 208] on span "Select an option" at bounding box center [88, 208] width 8 height 8
click at [84, 208] on input "Select an option" at bounding box center [88, 208] width 8 height 8
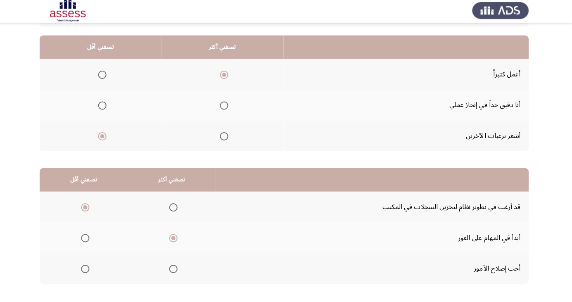
scroll to position [0, 0]
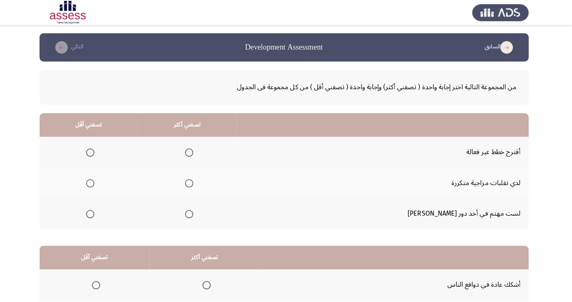
click at [93, 152] on span "Select an option" at bounding box center [93, 152] width 0 height 0
click at [98, 151] on input "Select an option" at bounding box center [93, 152] width 8 height 8
click at [98, 185] on span "Select an option" at bounding box center [93, 182] width 8 height 8
click at [98, 185] on input "Select an option" at bounding box center [93, 182] width 8 height 8
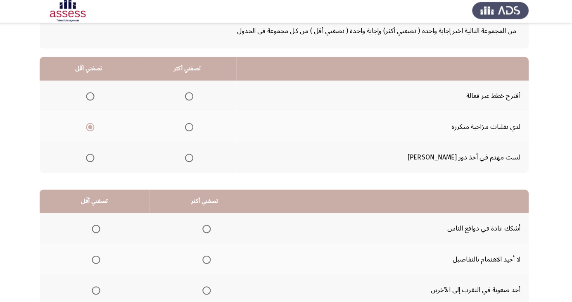
scroll to position [54, 0]
click at [196, 155] on span "Select an option" at bounding box center [192, 159] width 8 height 8
click at [196, 155] on input "Select an option" at bounding box center [192, 159] width 8 height 8
click at [110, 238] on th at bounding box center [98, 229] width 110 height 31
click at [110, 231] on th at bounding box center [98, 229] width 110 height 31
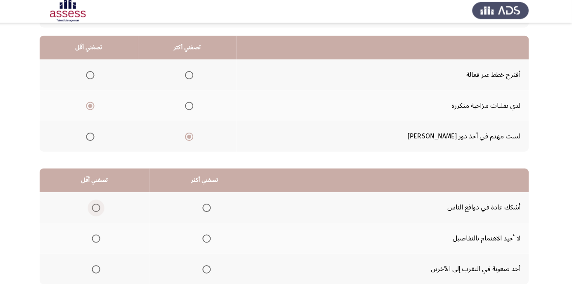
scroll to position [75, 0]
click at [98, 241] on span "Select an option" at bounding box center [99, 239] width 8 height 8
click at [98, 241] on input "Select an option" at bounding box center [99, 239] width 8 height 8
click at [209, 208] on span "Select an option" at bounding box center [209, 208] width 0 height 0
click at [207, 207] on input "Select an option" at bounding box center [209, 208] width 8 height 8
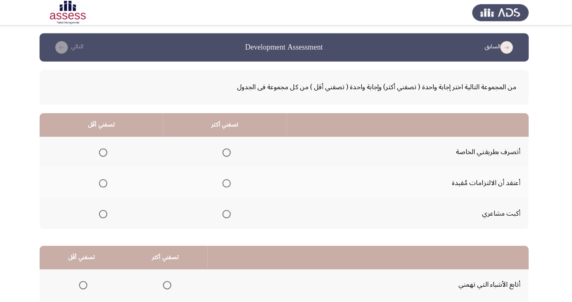
click at [107, 215] on span "Select an option" at bounding box center [106, 213] width 8 height 8
click at [107, 215] on input "Select an option" at bounding box center [106, 213] width 8 height 8
click at [225, 191] on th at bounding box center [227, 182] width 123 height 31
click at [229, 182] on span "Select an option" at bounding box center [229, 182] width 8 height 8
click at [229, 182] on input "Select an option" at bounding box center [229, 182] width 8 height 8
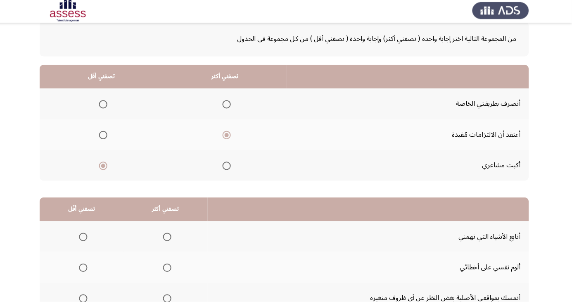
scroll to position [75, 0]
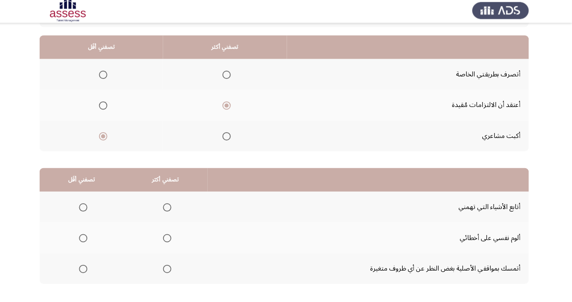
click at [52, 147] on th at bounding box center [104, 137] width 123 height 31
click at [49, 146] on th at bounding box center [104, 137] width 123 height 31
click at [47, 143] on th at bounding box center [104, 137] width 123 height 31
click at [170, 208] on span "Select an option" at bounding box center [170, 208] width 0 height 0
click at [169, 207] on input "Select an option" at bounding box center [170, 208] width 8 height 8
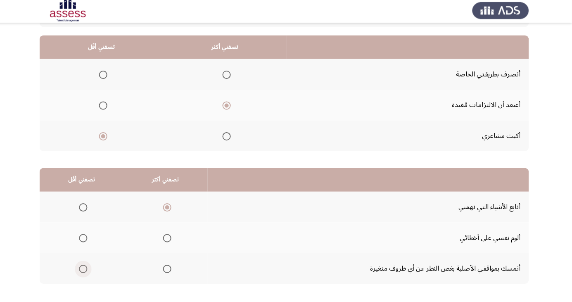
click at [83, 272] on span "Select an option" at bounding box center [86, 269] width 8 height 8
click at [83, 272] on input "Select an option" at bounding box center [86, 269] width 8 height 8
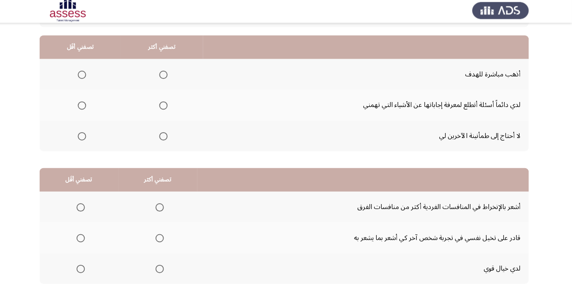
click at [82, 139] on span "Select an option" at bounding box center [85, 138] width 8 height 8
click at [82, 139] on input "Select an option" at bounding box center [85, 138] width 8 height 8
click at [166, 74] on span "Select an option" at bounding box center [166, 76] width 8 height 8
click at [166, 74] on input "Select an option" at bounding box center [166, 76] width 8 height 8
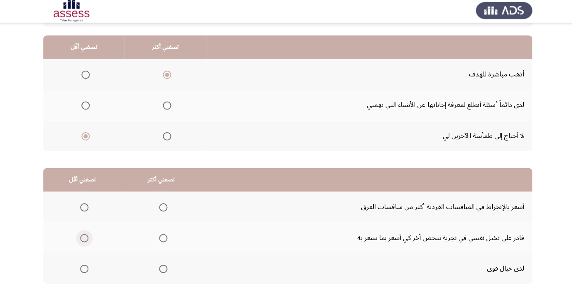
click at [77, 241] on label "Select an option" at bounding box center [82, 239] width 12 height 8
click at [80, 241] on input "Select an option" at bounding box center [84, 239] width 8 height 8
click at [171, 265] on th at bounding box center [161, 269] width 79 height 31
click at [158, 269] on span "Select an option" at bounding box center [162, 269] width 8 height 8
click at [158, 269] on input "Select an option" at bounding box center [162, 269] width 8 height 8
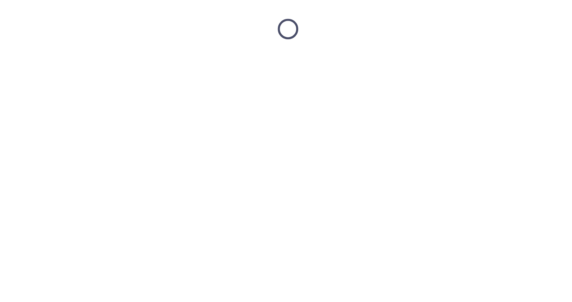
scroll to position [0, 0]
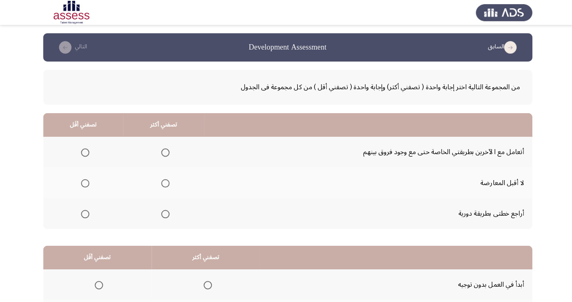
click at [164, 151] on span "Select an option" at bounding box center [164, 152] width 8 height 8
click at [164, 151] on input "Select an option" at bounding box center [164, 152] width 8 height 8
click at [165, 216] on span "Select an option" at bounding box center [164, 213] width 8 height 8
click at [165, 216] on input "Select an option" at bounding box center [164, 213] width 8 height 8
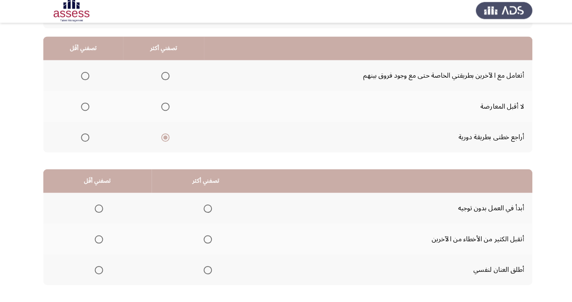
scroll to position [75, 0]
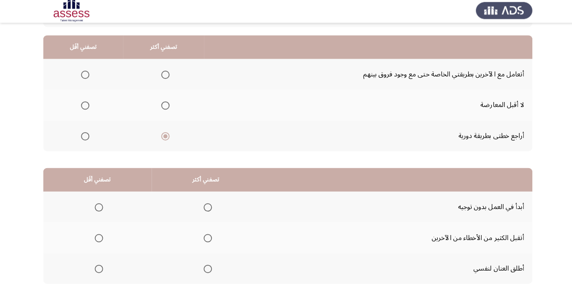
click at [98, 271] on span "Select an option" at bounding box center [98, 269] width 8 height 8
click at [98, 271] on input "Select an option" at bounding box center [98, 269] width 8 height 8
click at [85, 107] on span "Select an option" at bounding box center [85, 107] width 0 height 0
click at [84, 106] on input "Select an option" at bounding box center [85, 107] width 8 height 8
click at [167, 72] on span "Select an option" at bounding box center [164, 76] width 8 height 8
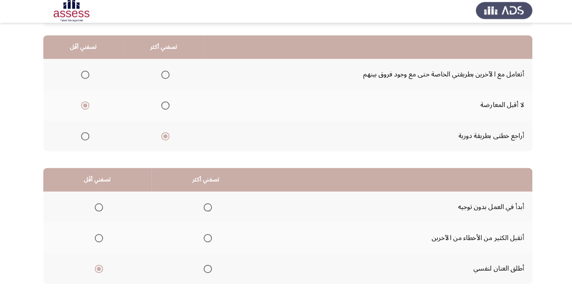
click at [167, 72] on input "Select an option" at bounding box center [164, 76] width 8 height 8
click at [168, 135] on span "Select an option" at bounding box center [164, 138] width 8 height 8
click at [168, 135] on input "Select an option" at bounding box center [164, 138] width 8 height 8
click at [209, 235] on span "Select an option" at bounding box center [207, 239] width 8 height 8
click at [209, 235] on input "Select an option" at bounding box center [207, 239] width 8 height 8
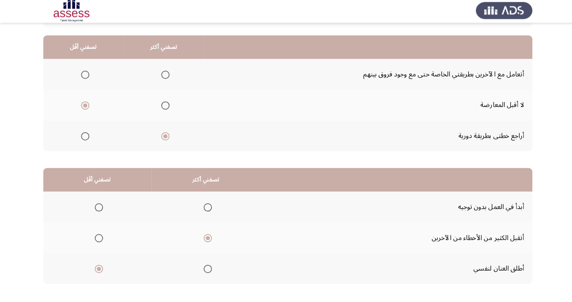
click at [535, 275] on app-assessment-container "السابق Development Assessment التالي من المجموعة التالية اختر إجابة واحدة ( تصف…" at bounding box center [286, 133] width 572 height 351
click at [98, 239] on span "Select an option" at bounding box center [98, 239] width 0 height 0
click at [98, 238] on input "Select an option" at bounding box center [98, 239] width 8 height 8
click at [98, 269] on span "Select an option" at bounding box center [98, 269] width 0 height 0
click at [98, 269] on input "Select an option" at bounding box center [98, 269] width 8 height 8
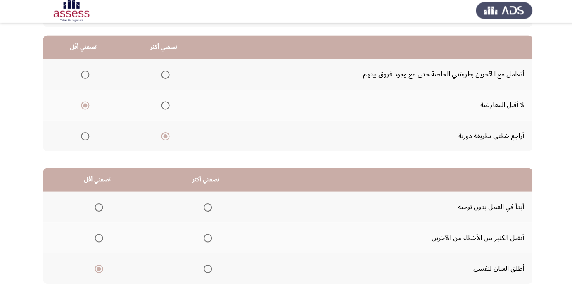
click at [208, 208] on span "Select an option" at bounding box center [207, 208] width 8 height 8
click at [208, 208] on input "Select an option" at bounding box center [207, 208] width 8 height 8
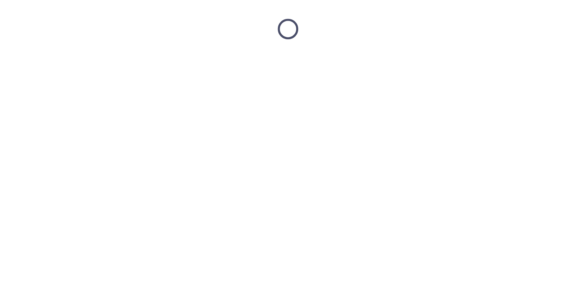
scroll to position [0, 0]
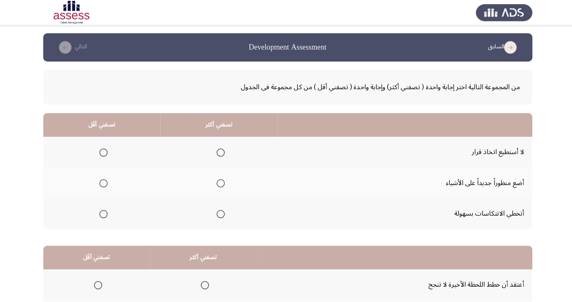
click at [219, 213] on span "Select an option" at bounding box center [219, 213] width 0 height 0
click at [217, 212] on input "Select an option" at bounding box center [219, 213] width 8 height 8
click at [103, 152] on span "Select an option" at bounding box center [103, 152] width 0 height 0
click at [102, 151] on input "Select an option" at bounding box center [103, 152] width 8 height 8
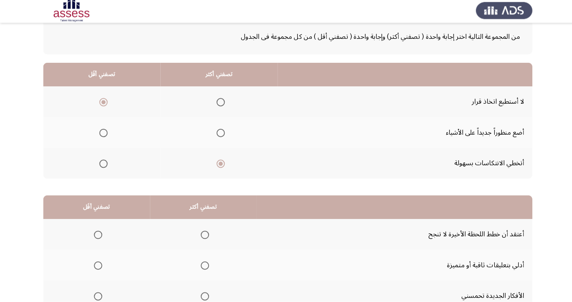
scroll to position [75, 0]
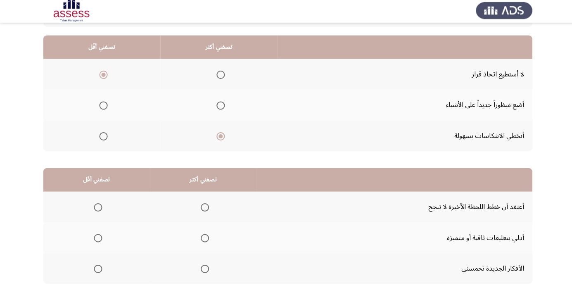
click at [93, 198] on th at bounding box center [96, 208] width 106 height 31
click at [98, 208] on span "Select an option" at bounding box center [98, 208] width 0 height 0
click at [97, 207] on input "Select an option" at bounding box center [97, 208] width 8 height 8
click at [204, 269] on span "Select an option" at bounding box center [204, 269] width 0 height 0
click at [202, 269] on input "Select an option" at bounding box center [204, 269] width 8 height 8
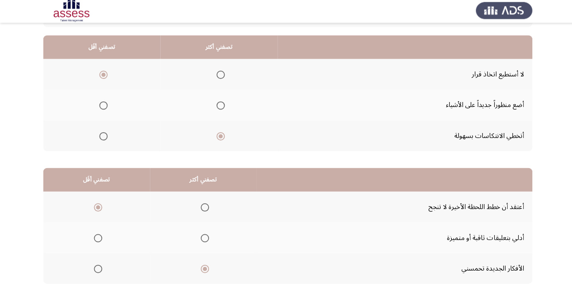
click at [204, 239] on span "Select an option" at bounding box center [204, 239] width 0 height 0
click at [202, 238] on input "Select an option" at bounding box center [204, 239] width 8 height 8
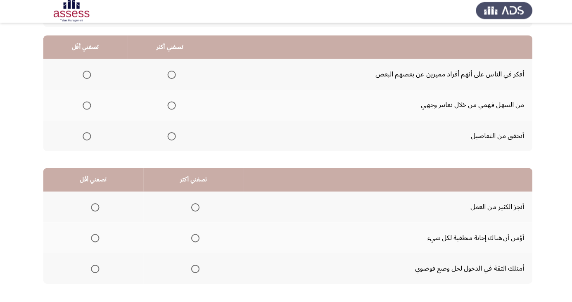
click at [194, 208] on span "Select an option" at bounding box center [194, 208] width 0 height 0
click at [193, 207] on input "Select an option" at bounding box center [194, 208] width 8 height 8
click at [196, 269] on span "Select an option" at bounding box center [194, 269] width 8 height 8
click at [196, 269] on input "Select an option" at bounding box center [194, 269] width 8 height 8
click at [191, 205] on span "Select an option" at bounding box center [194, 208] width 8 height 8
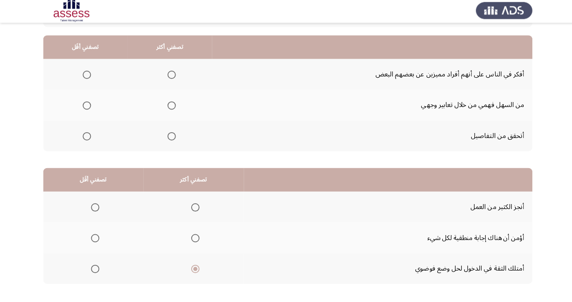
click at [191, 205] on input "Select an option" at bounding box center [194, 208] width 8 height 8
click at [95, 239] on span "Select an option" at bounding box center [95, 239] width 0 height 0
click at [94, 238] on input "Select an option" at bounding box center [95, 239] width 8 height 8
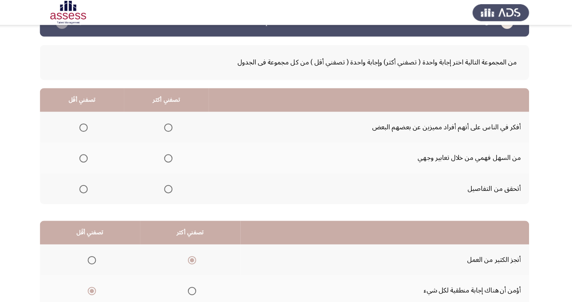
scroll to position [24, 0]
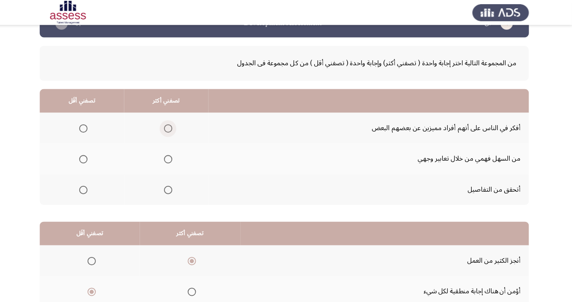
click at [171, 128] on span "Select an option" at bounding box center [171, 128] width 0 height 0
click at [170, 127] on input "Select an option" at bounding box center [171, 128] width 8 height 8
click at [74, 157] on th at bounding box center [85, 158] width 84 height 31
click at [86, 157] on span "Select an option" at bounding box center [86, 158] width 8 height 8
click at [86, 157] on input "Select an option" at bounding box center [86, 158] width 8 height 8
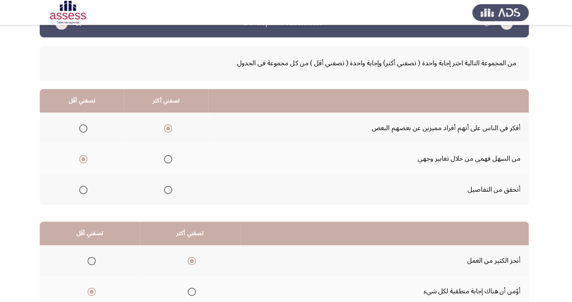
scroll to position [75, 0]
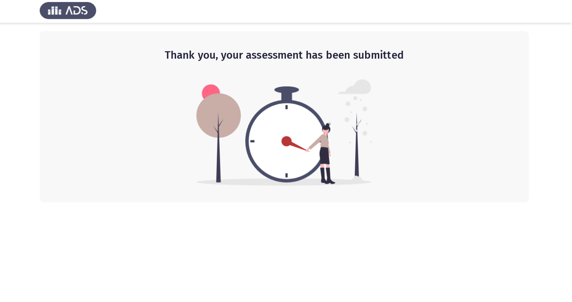
scroll to position [0, 0]
